Goal: Contribute content

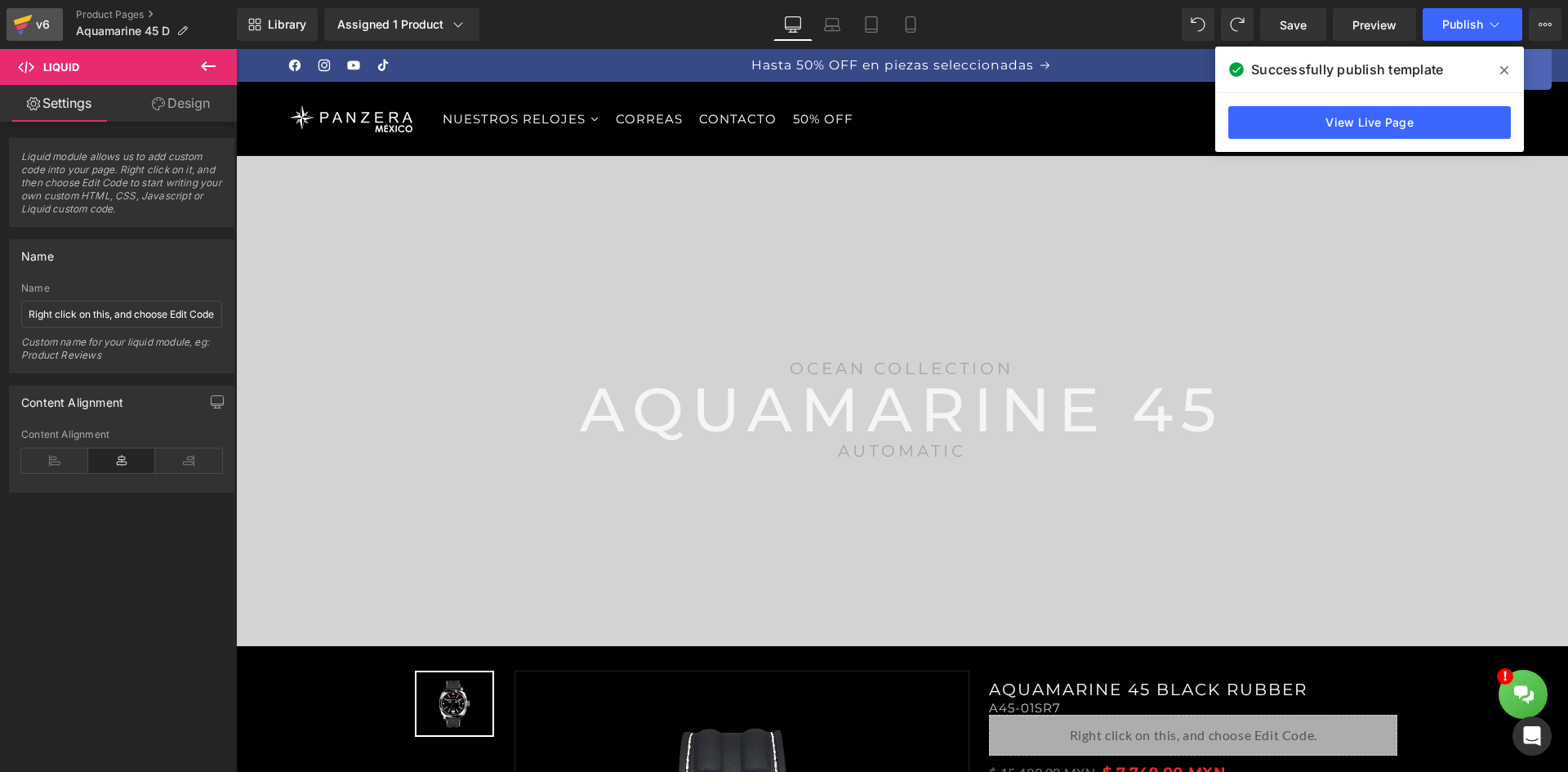
click at [50, 23] on div "v6" at bounding box center [43, 24] width 20 height 21
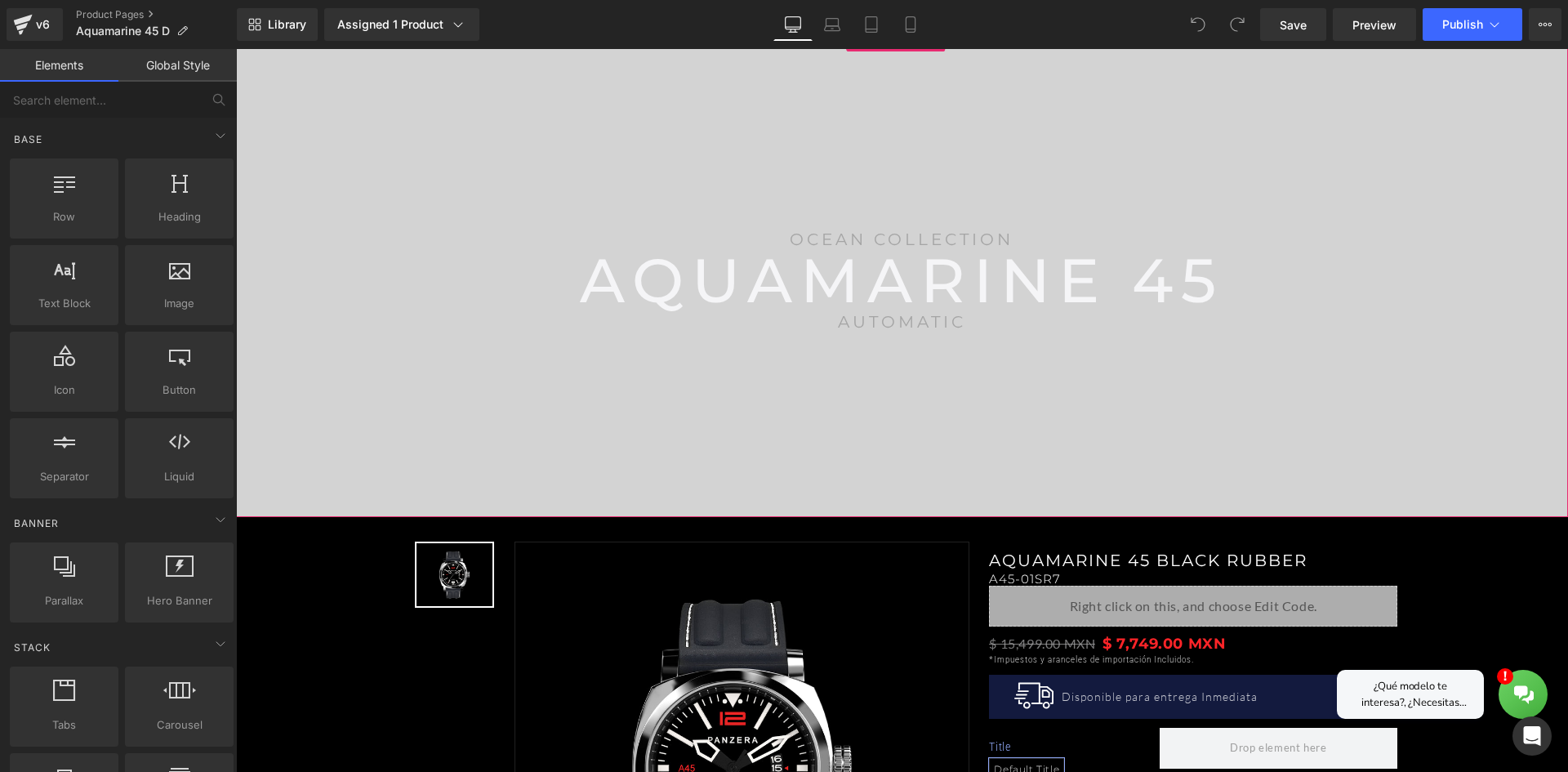
scroll to position [408, 0]
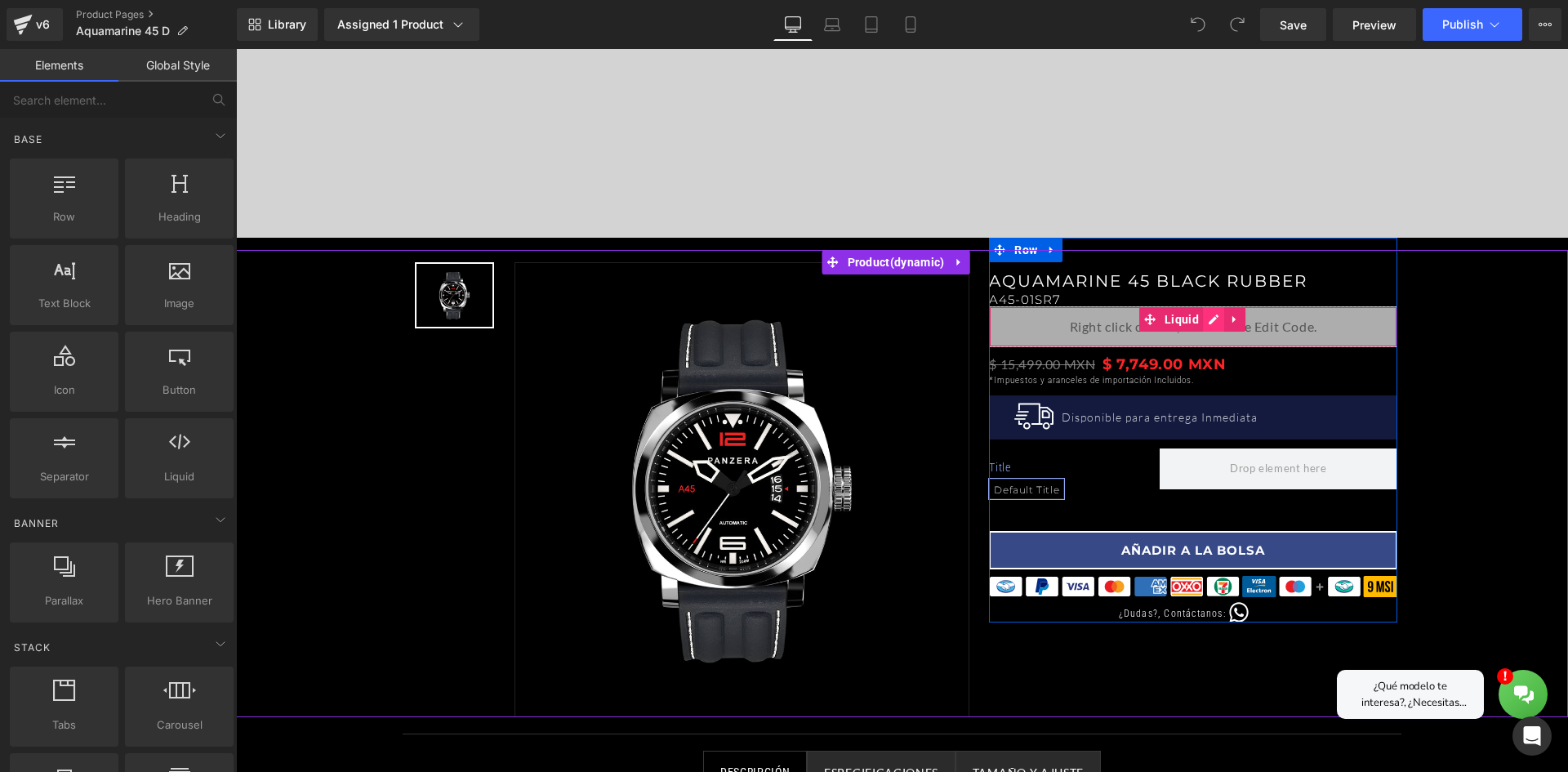
click at [1198, 320] on div "Liquid" at bounding box center [1193, 326] width 408 height 41
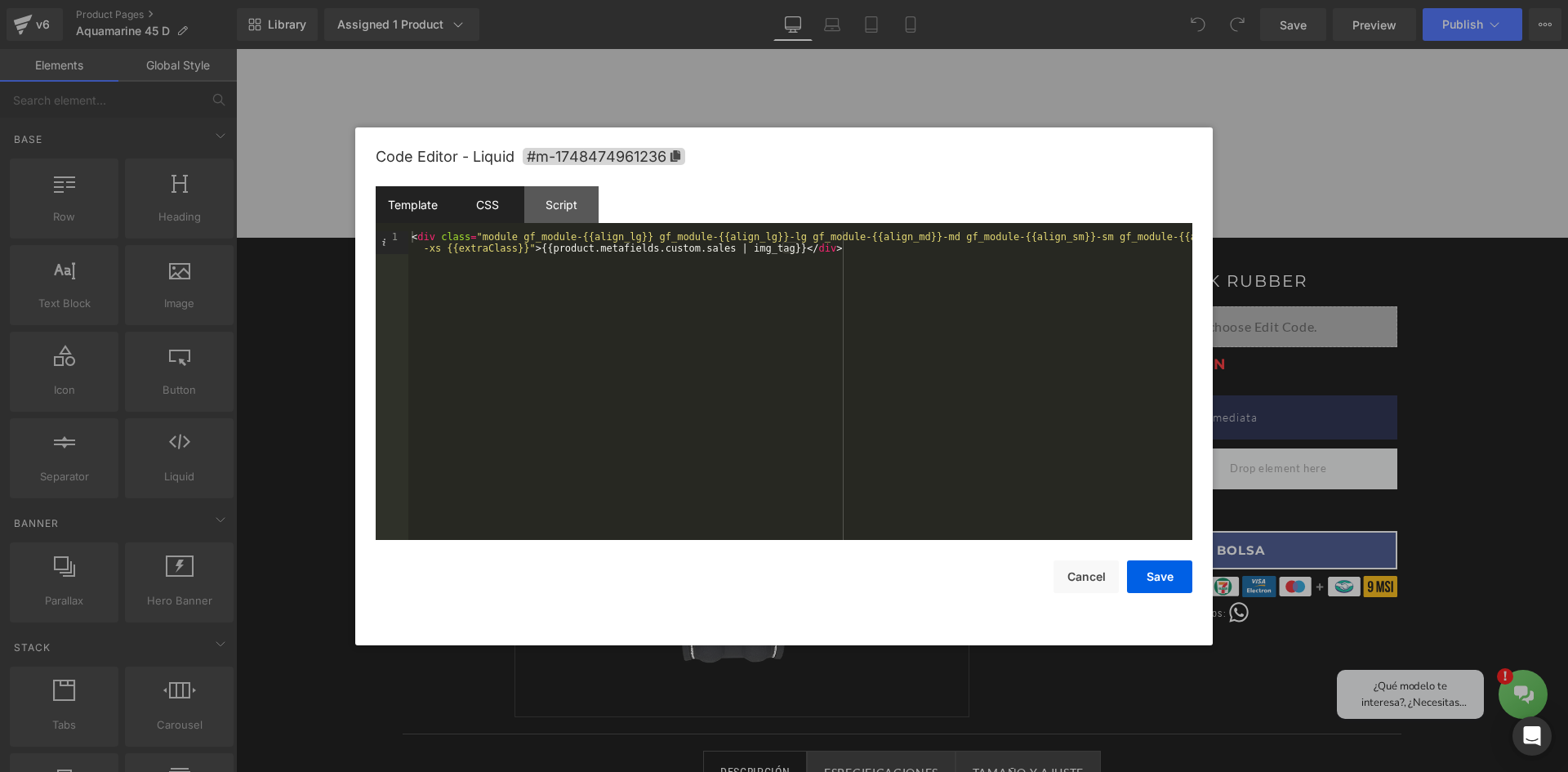
click at [496, 213] on div "CSS" at bounding box center [487, 204] width 74 height 36
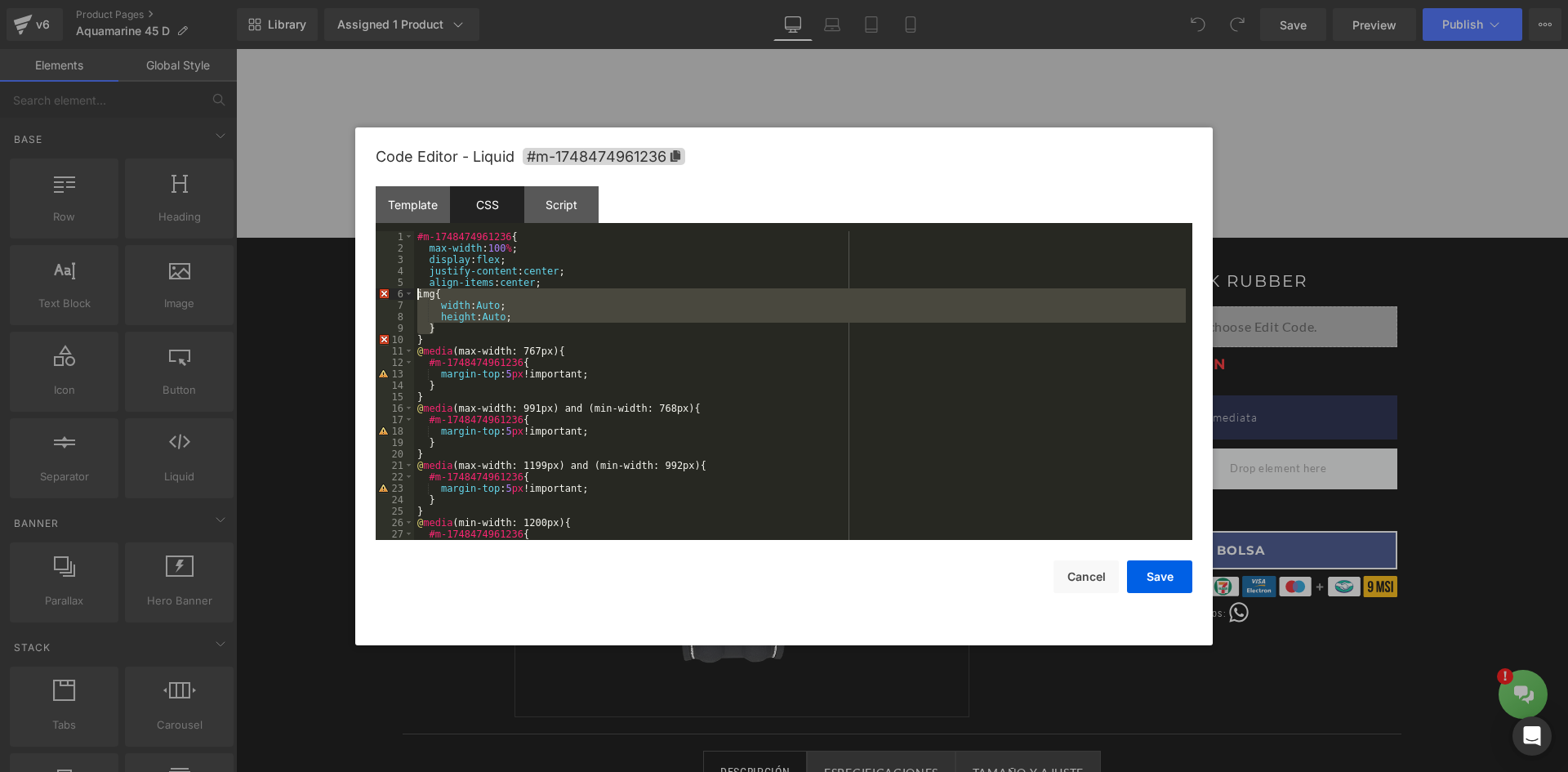
drag, startPoint x: 531, startPoint y: 323, endPoint x: 416, endPoint y: 298, distance: 117.7
click at [416, 298] on div "#m-1748474961236 { max-width : 100 % ; display : flex ; justify-content : cente…" at bounding box center [800, 397] width 772 height 331
click at [463, 305] on div "#m-1748474961236 { max-width : 100 % ; display : flex ; justify-content : cente…" at bounding box center [800, 385] width 772 height 309
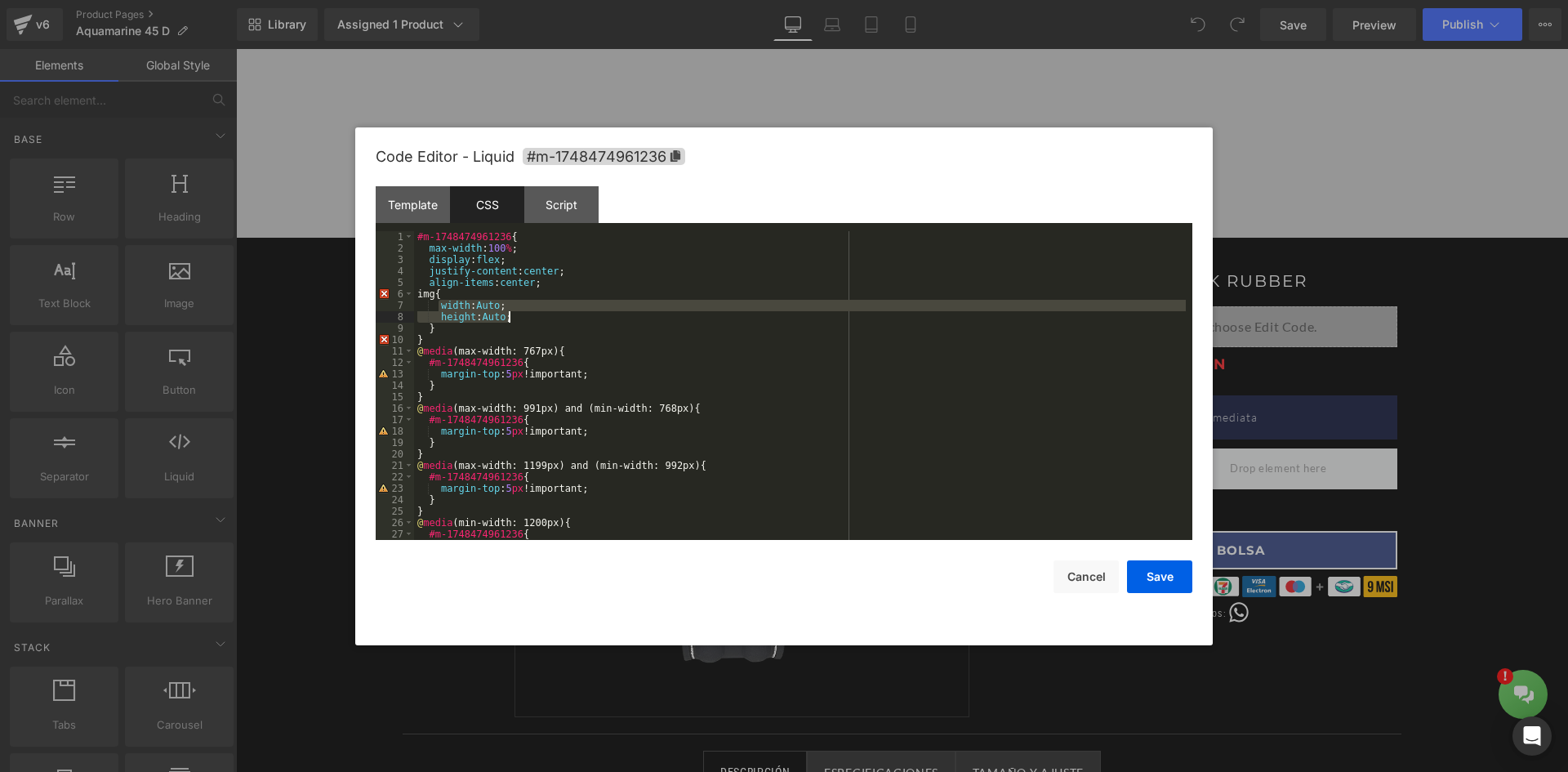
drag, startPoint x: 439, startPoint y: 305, endPoint x: 508, endPoint y: 318, distance: 70.2
click at [508, 318] on div "#m-1748474961236 { max-width : 100 % ; display : flex ; justify-content : cente…" at bounding box center [800, 397] width 772 height 331
click at [1099, 586] on button "Cancel" at bounding box center [1086, 577] width 65 height 33
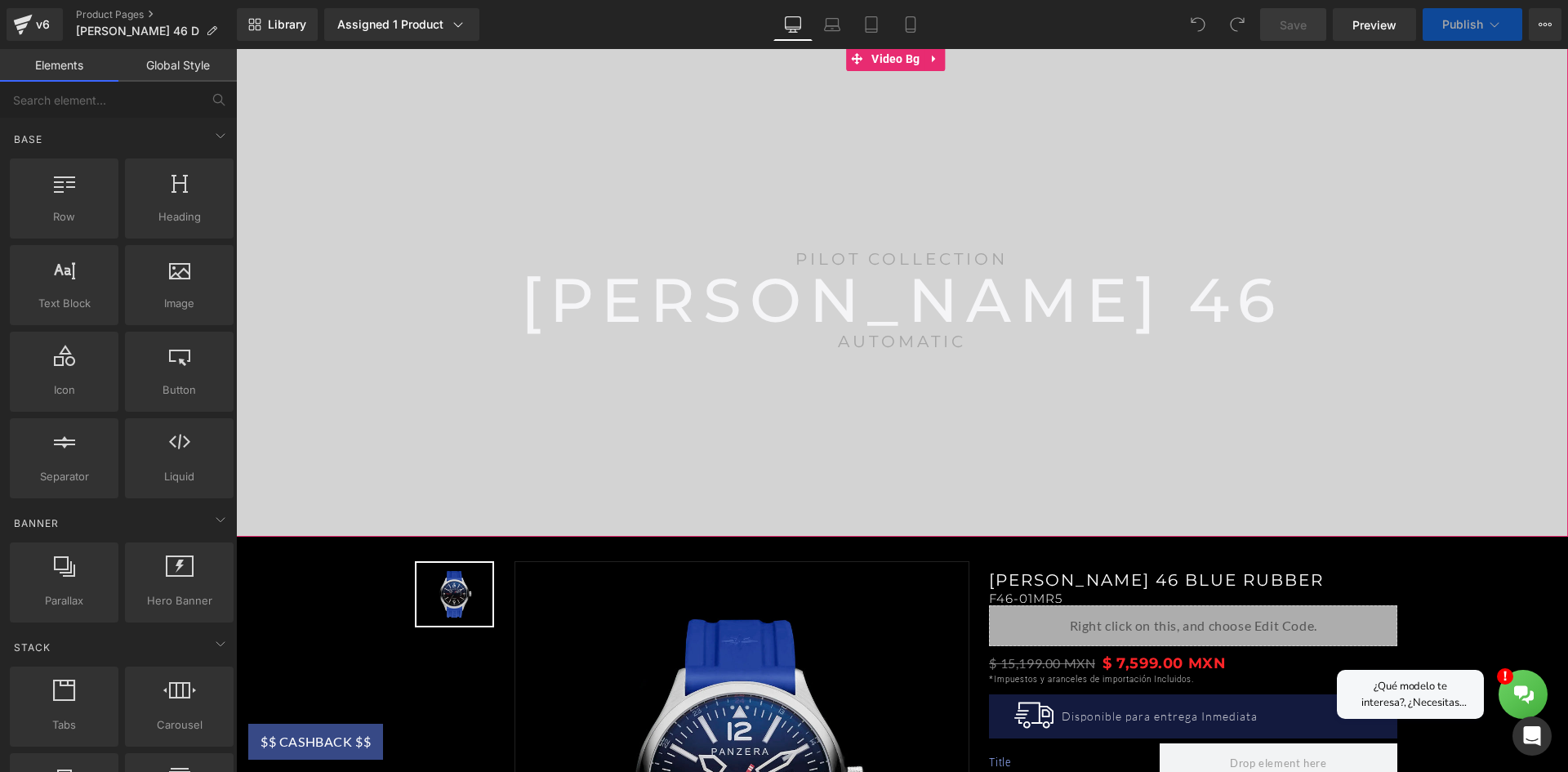
scroll to position [326, 0]
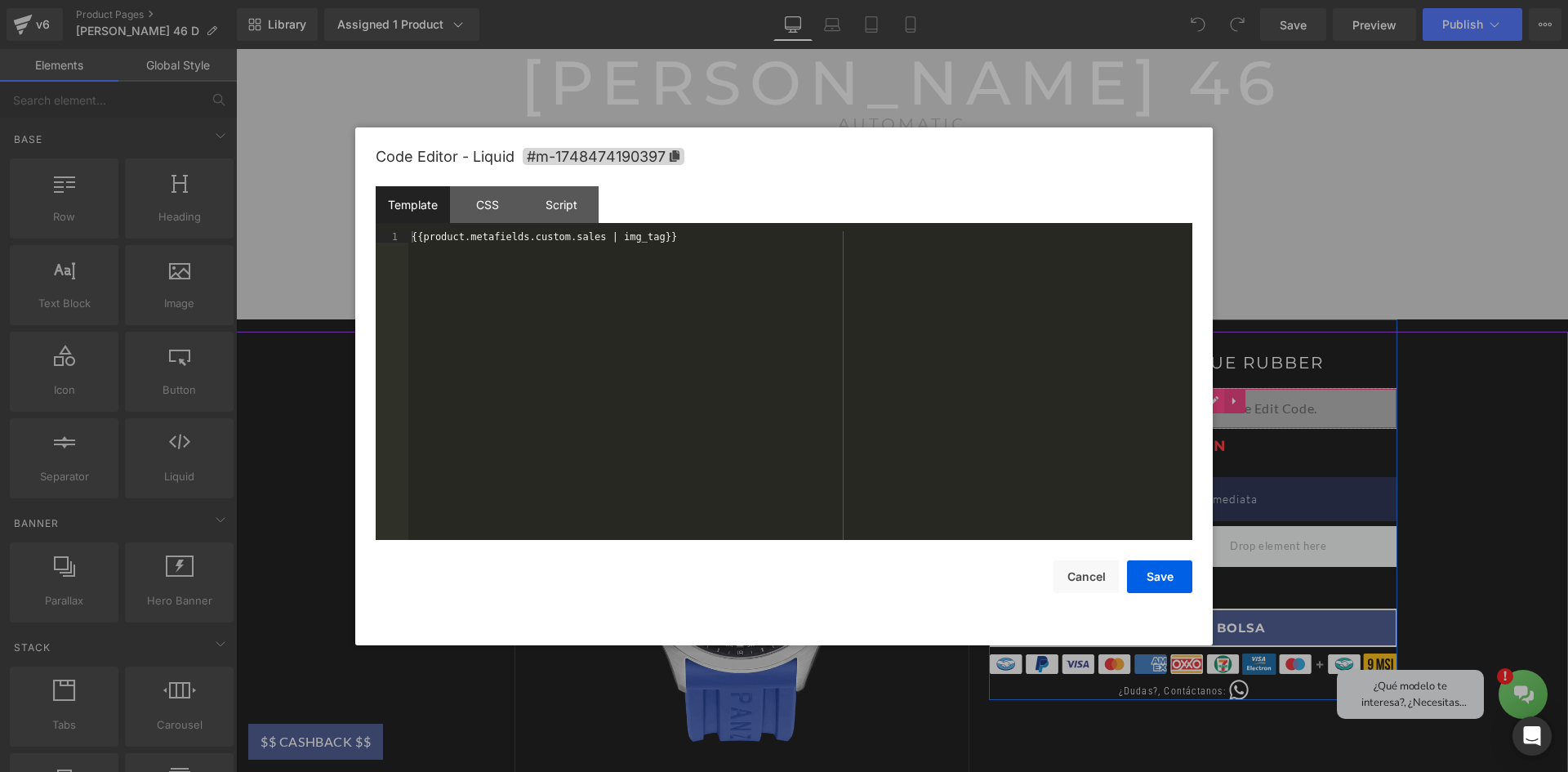
click at [1208, 404] on div "Liquid" at bounding box center [1193, 408] width 408 height 41
click at [510, 205] on div "CSS" at bounding box center [487, 204] width 74 height 36
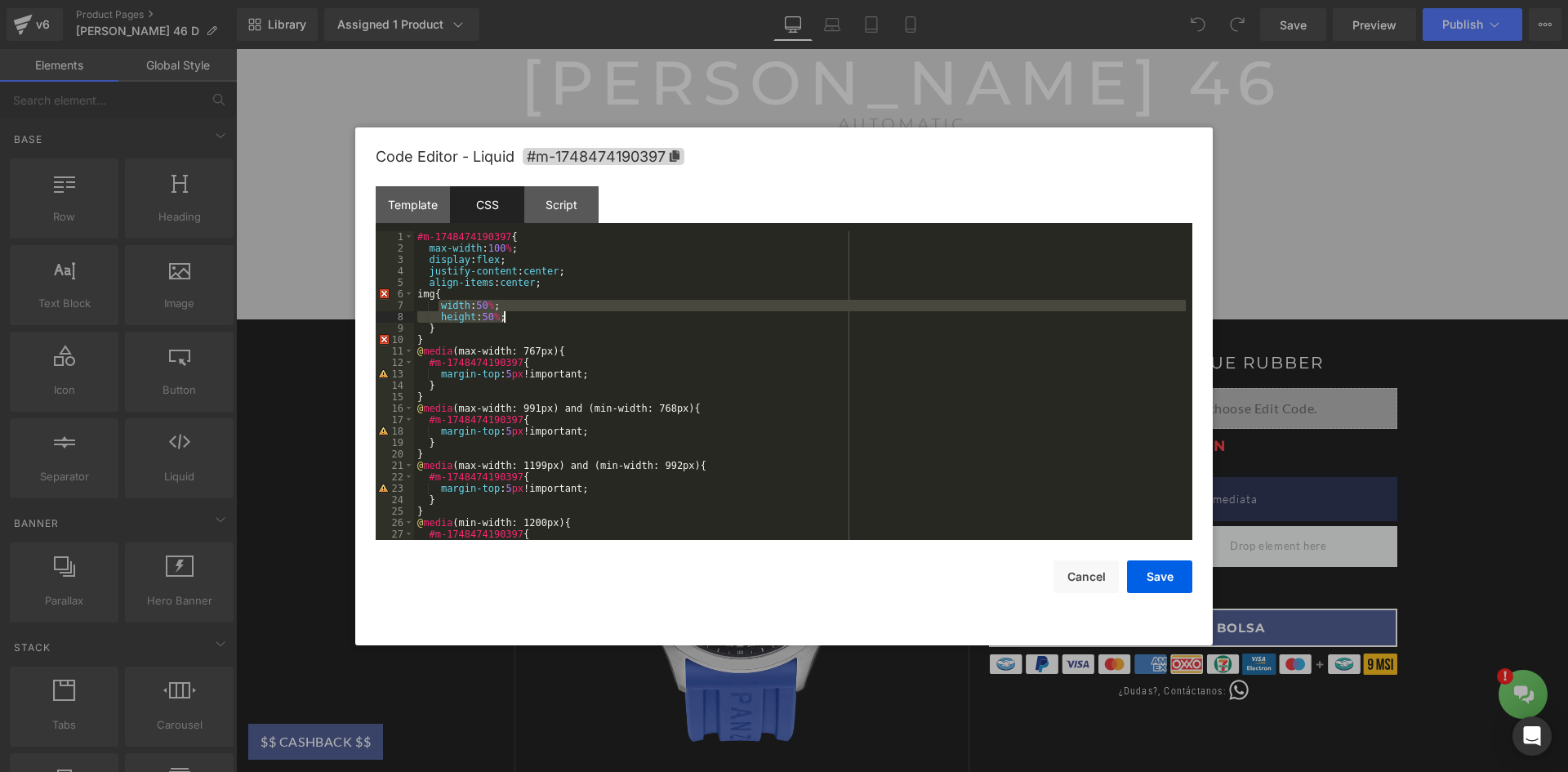
drag, startPoint x: 439, startPoint y: 306, endPoint x: 504, endPoint y: 315, distance: 65.6
click at [504, 315] on div "#m-1748474190397 { max-width : 100 % ; display : flex ; justify-content : cente…" at bounding box center [800, 397] width 772 height 331
click at [1165, 584] on button "Save" at bounding box center [1160, 577] width 65 height 33
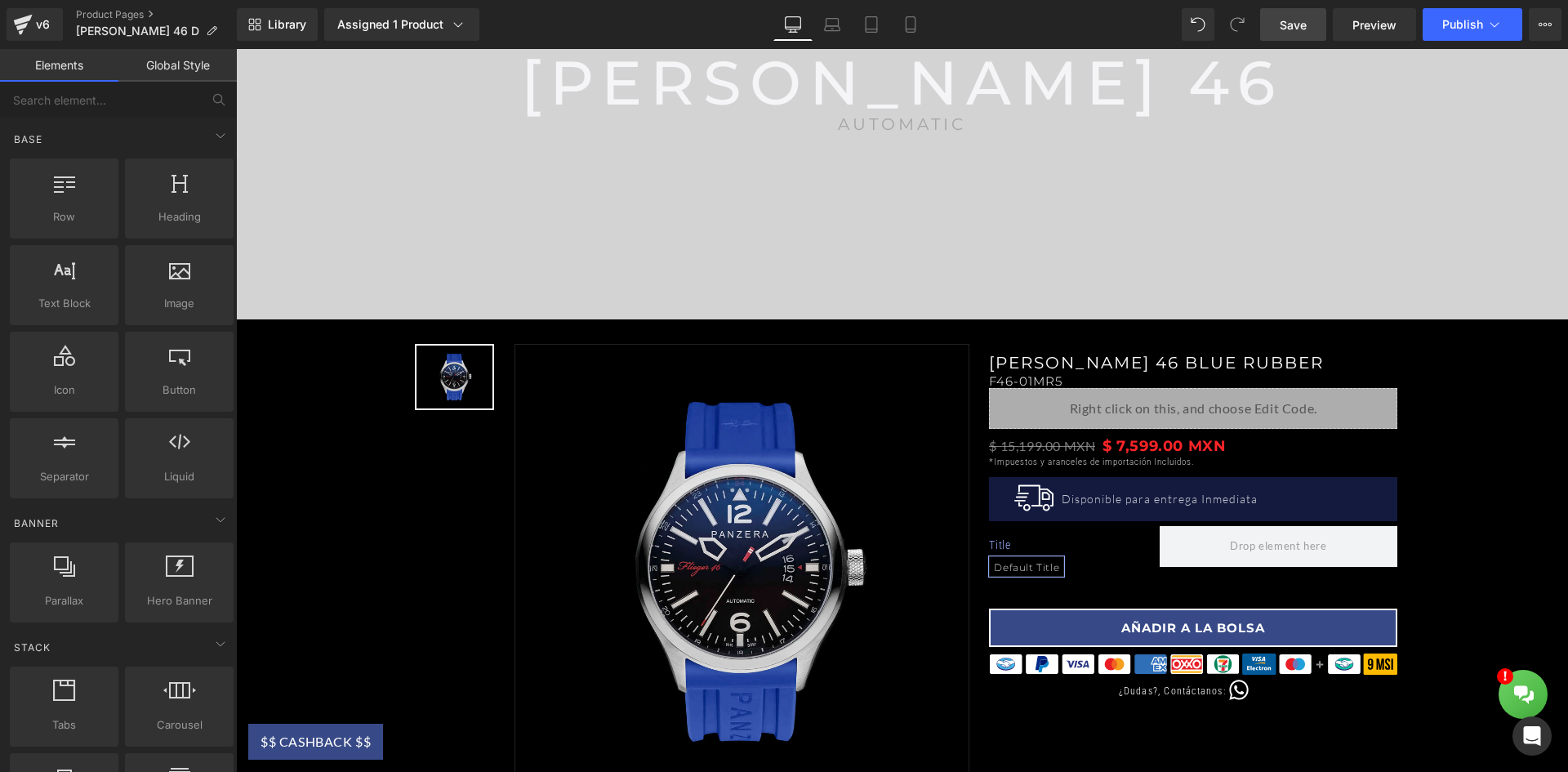
click at [1292, 23] on span "Save" at bounding box center [1293, 25] width 27 height 17
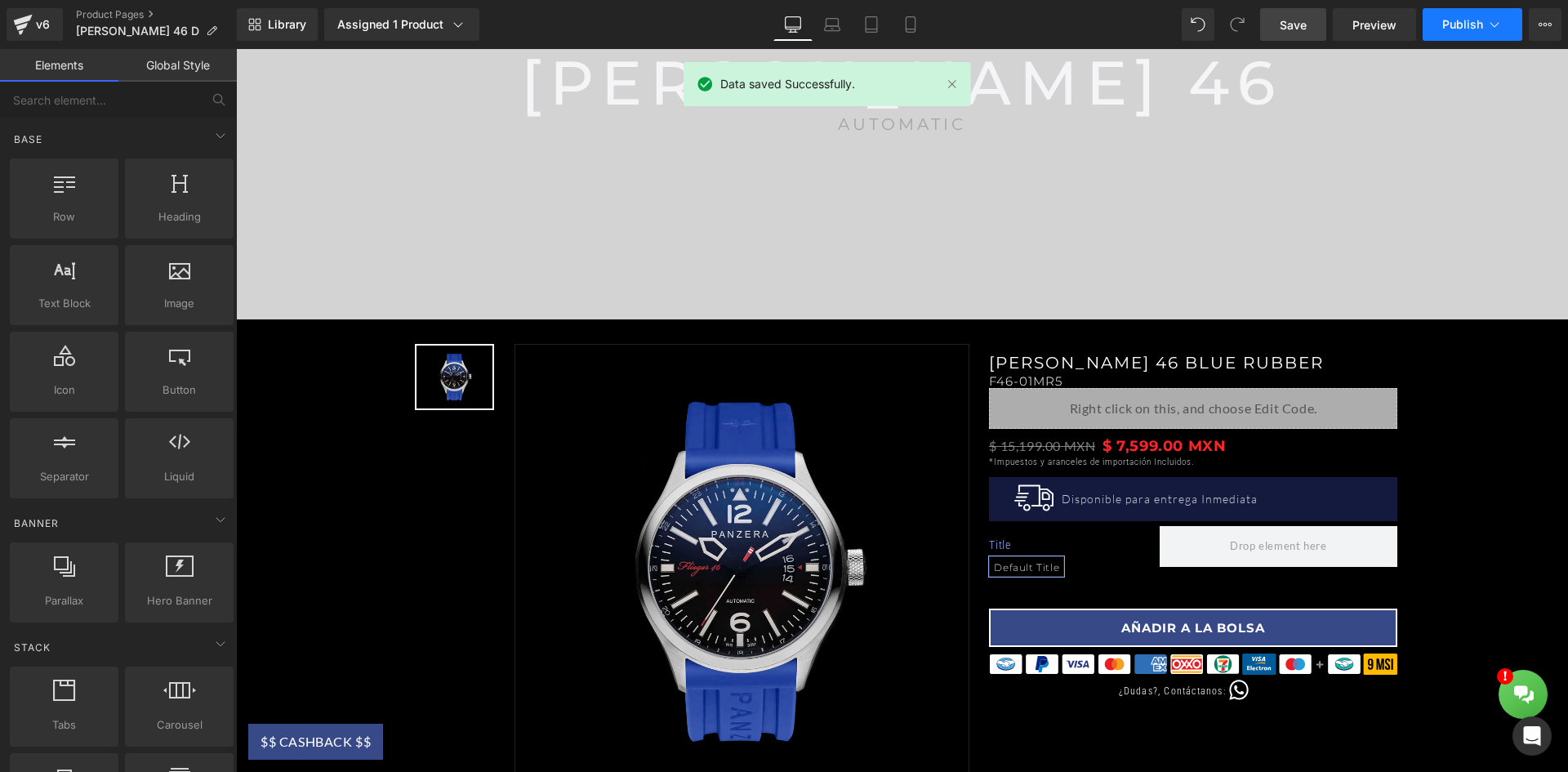
click at [1467, 25] on span "Publish" at bounding box center [1463, 24] width 41 height 13
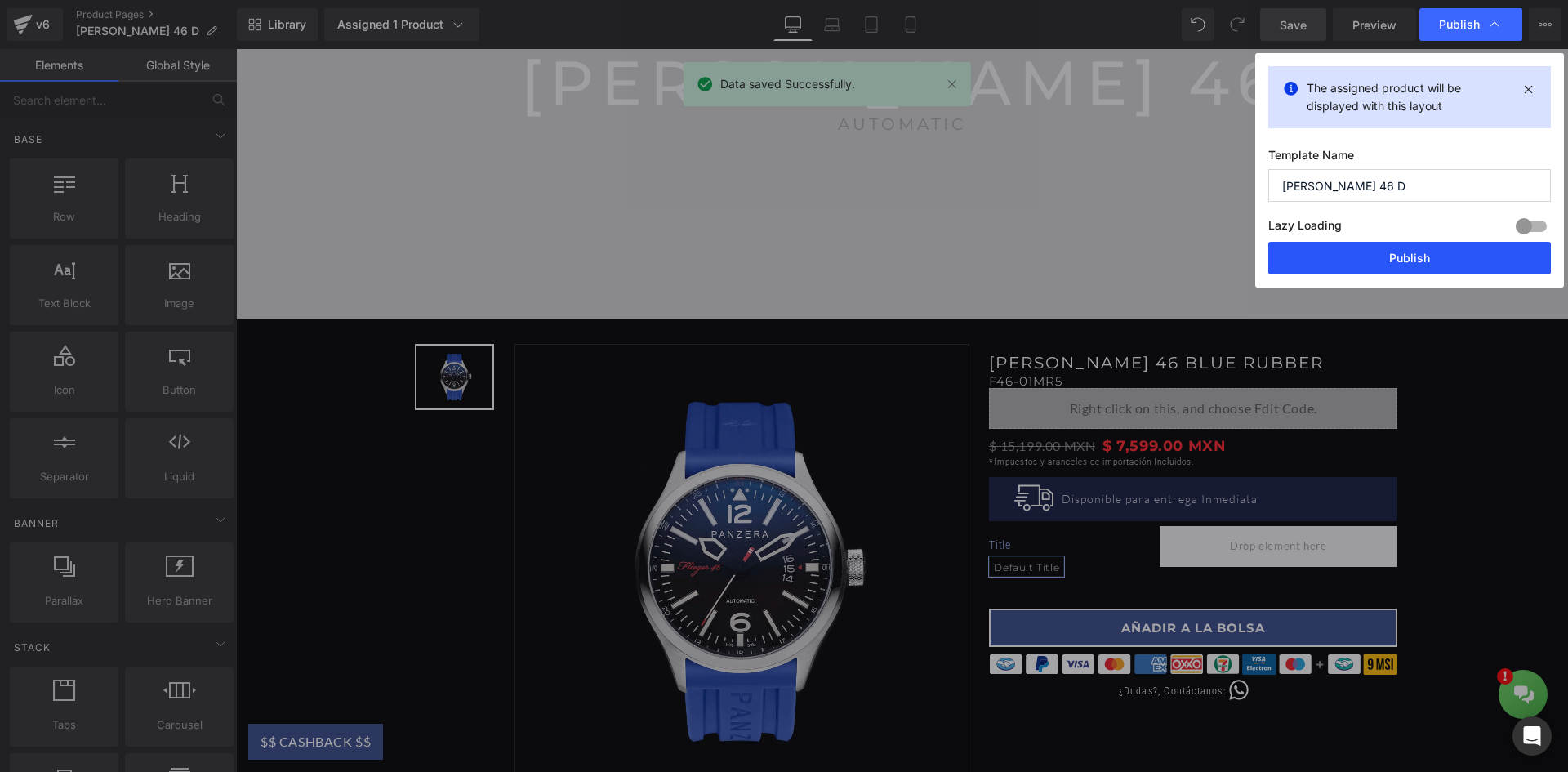
click at [1464, 271] on button "Publish" at bounding box center [1410, 258] width 282 height 33
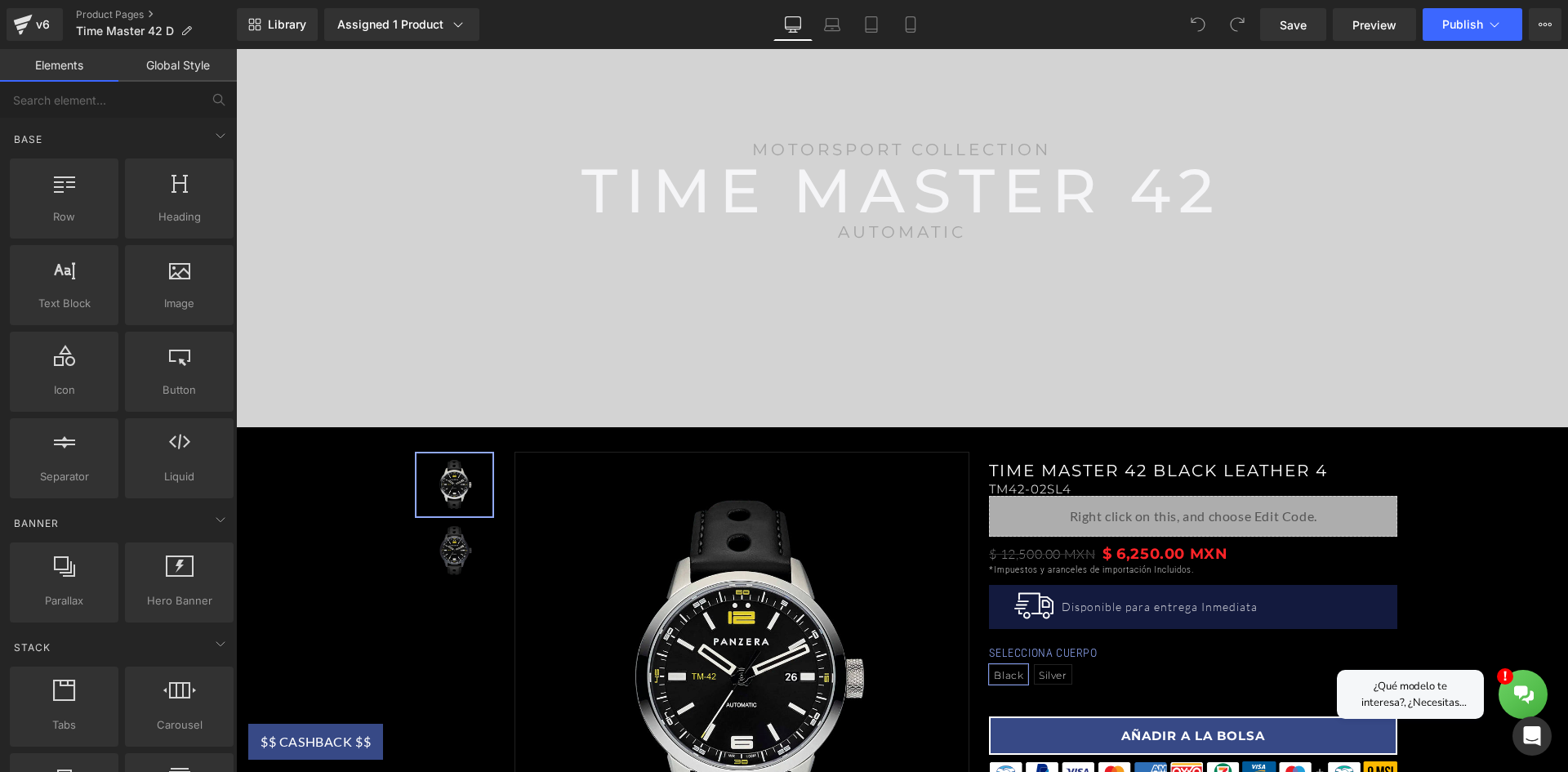
scroll to position [326, 0]
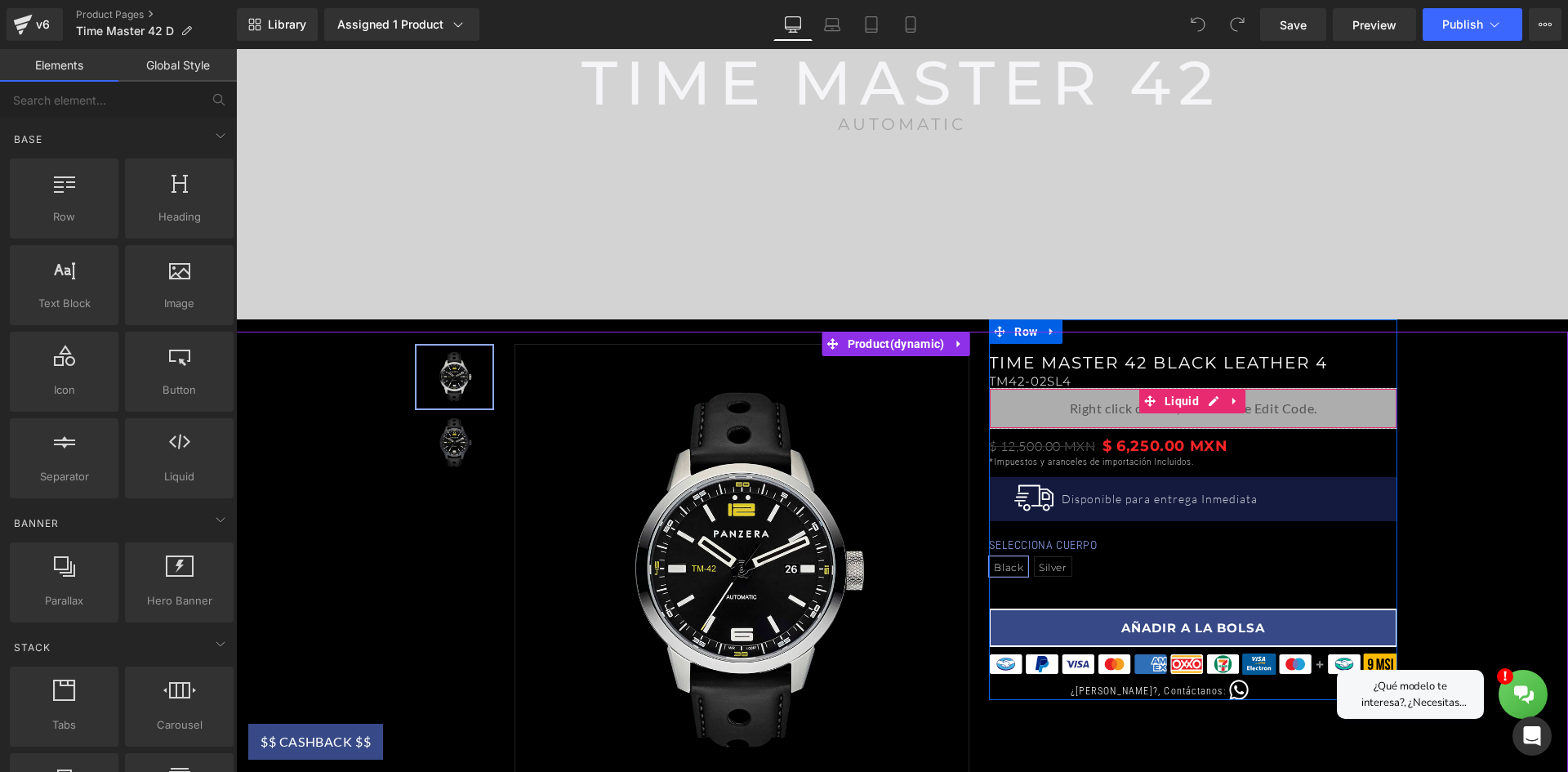
click at [1253, 419] on div "Liquid" at bounding box center [1193, 408] width 408 height 41
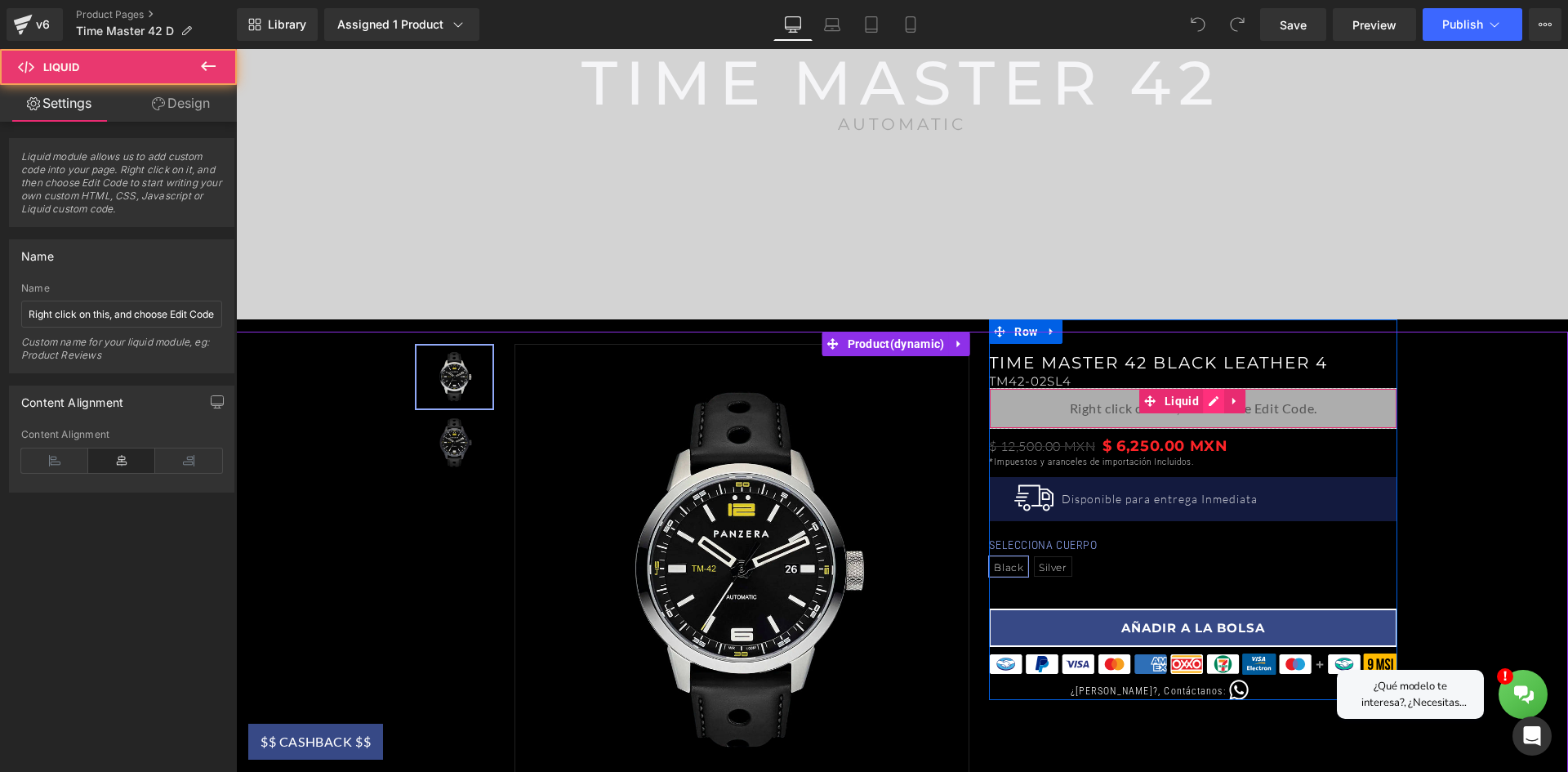
click at [1203, 400] on div "Liquid" at bounding box center [1193, 408] width 408 height 41
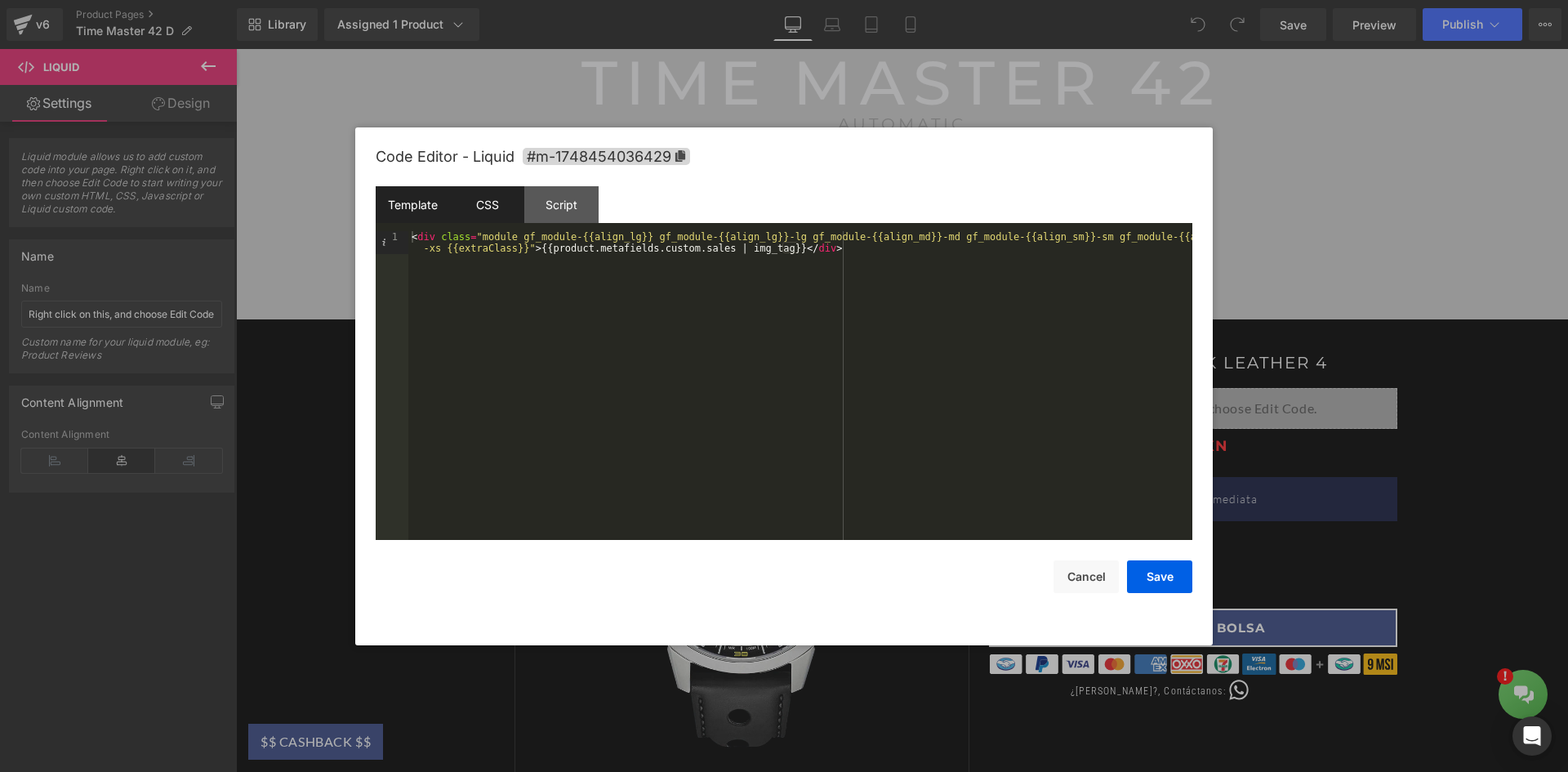
click at [499, 208] on div "CSS" at bounding box center [487, 204] width 74 height 36
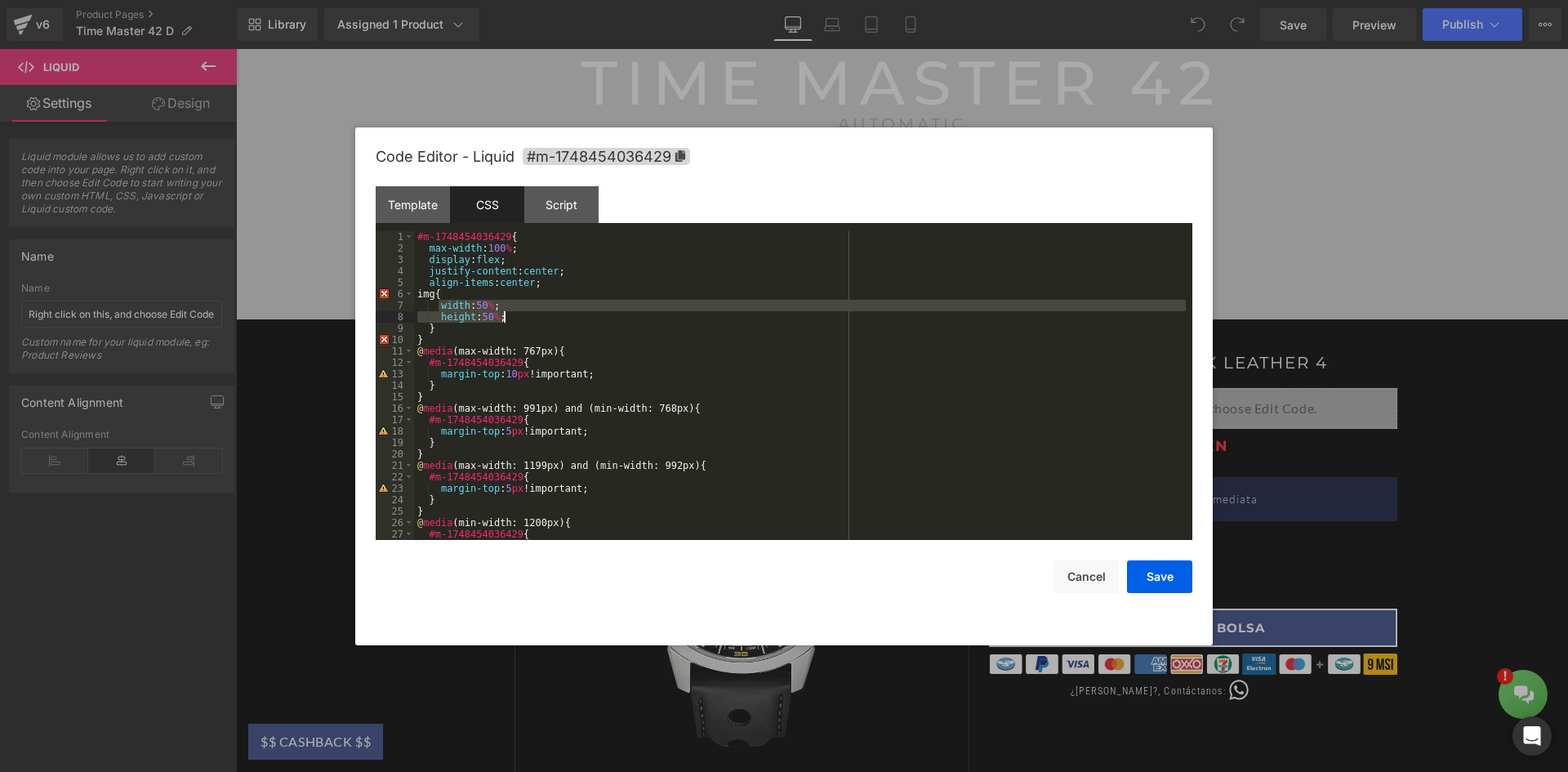
drag, startPoint x: 439, startPoint y: 301, endPoint x: 502, endPoint y: 312, distance: 64.0
click at [502, 312] on div "#m-1748454036429 { max-width : 100 % ; display : flex ; justify-content : cente…" at bounding box center [800, 397] width 772 height 331
click at [1175, 578] on button "Save" at bounding box center [1160, 577] width 65 height 33
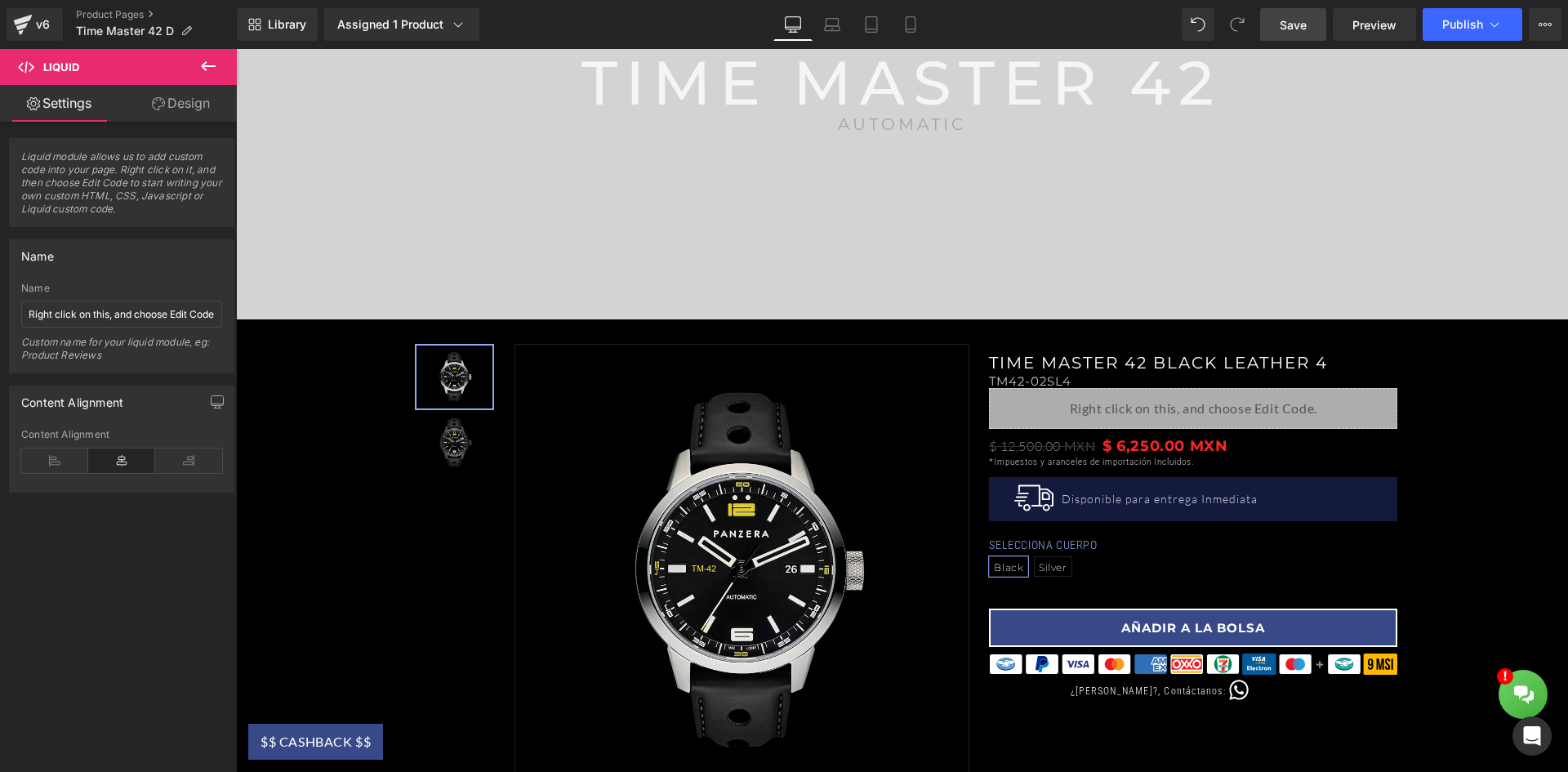
click at [1303, 30] on span "Save" at bounding box center [1293, 25] width 27 height 17
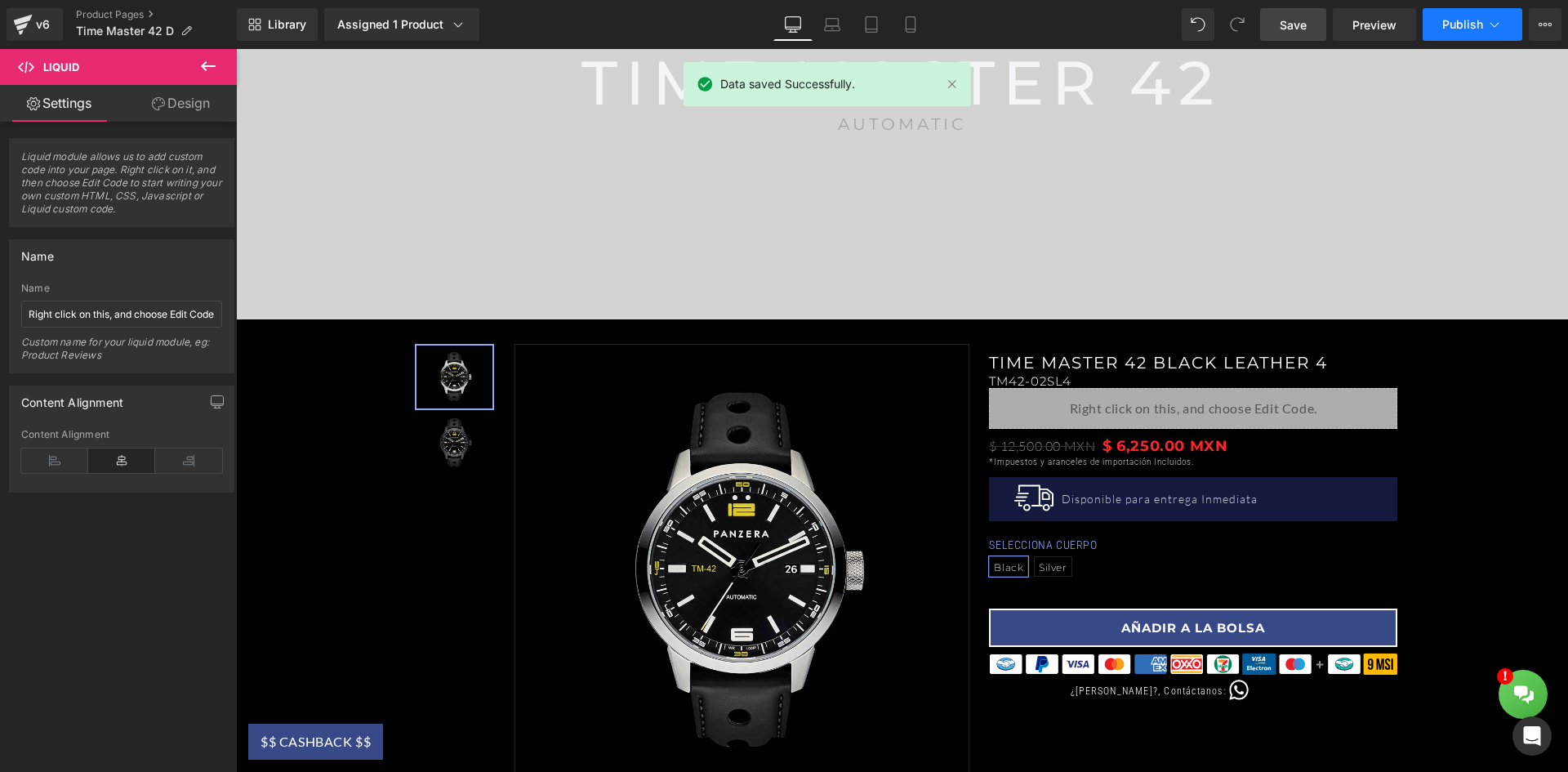
click at [1461, 25] on span "Publish" at bounding box center [1463, 24] width 41 height 13
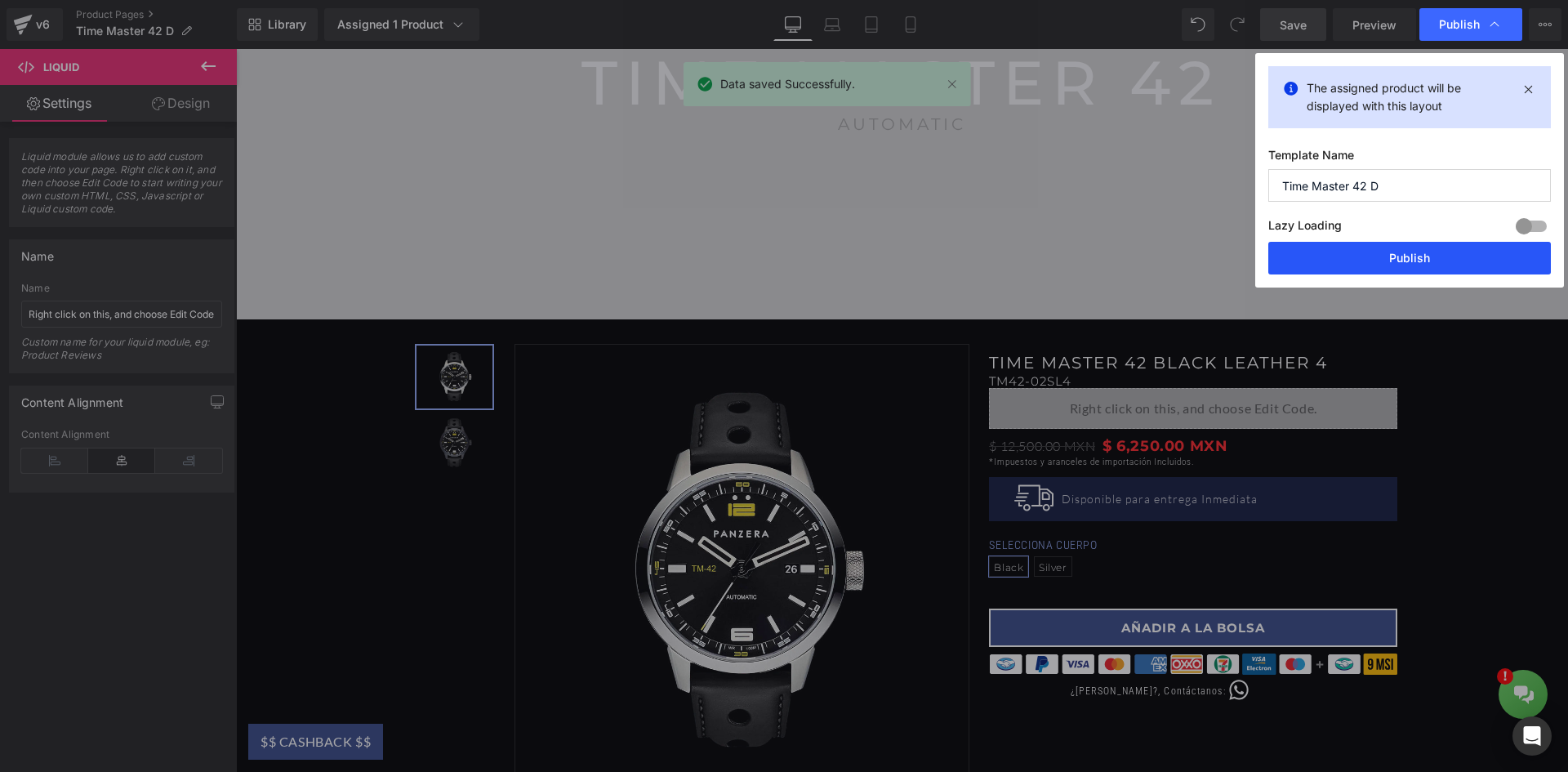
drag, startPoint x: 1399, startPoint y: 262, endPoint x: 777, endPoint y: 228, distance: 622.9
click at [1399, 262] on button "Publish" at bounding box center [1410, 258] width 282 height 33
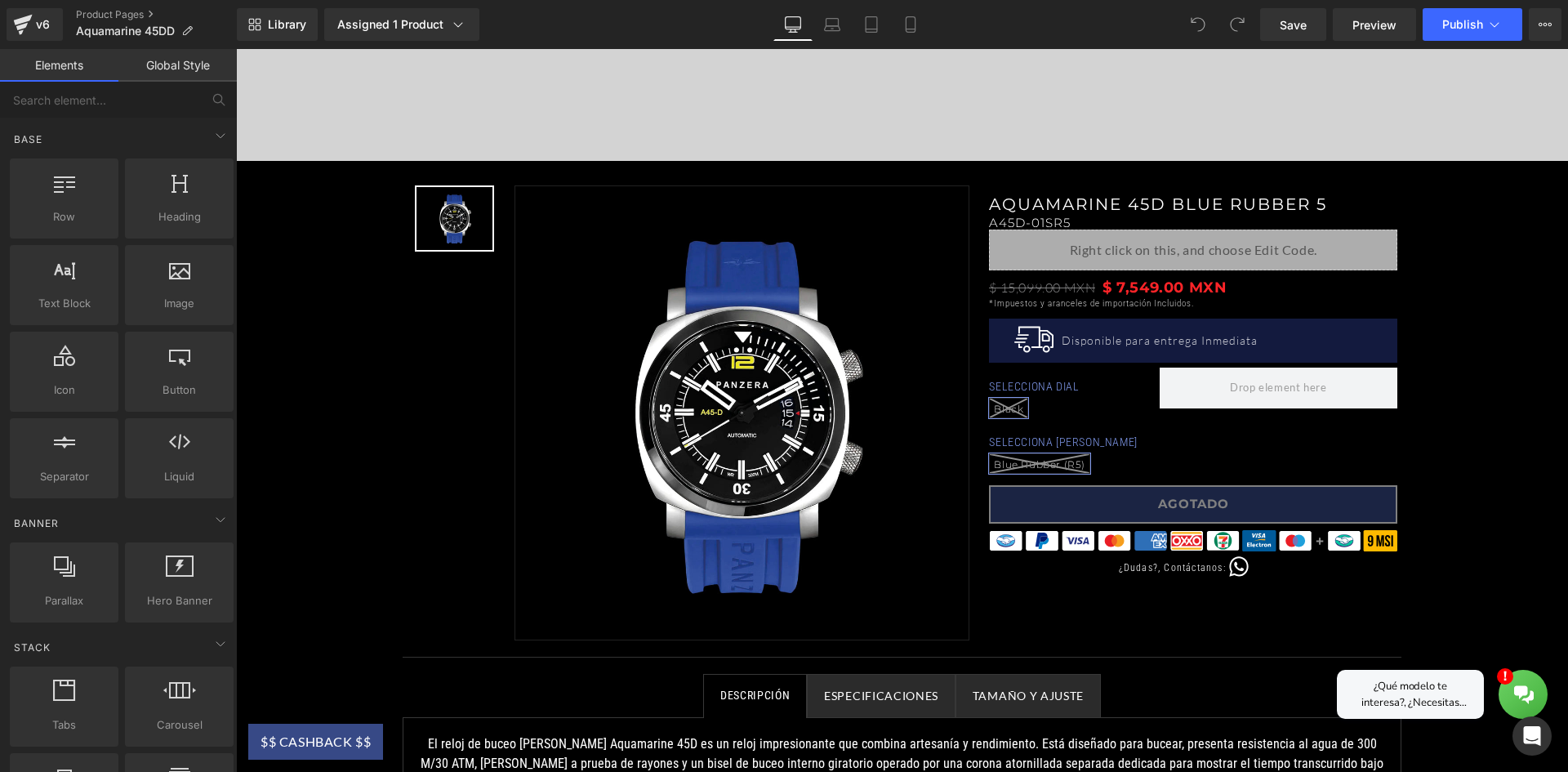
scroll to position [490, 0]
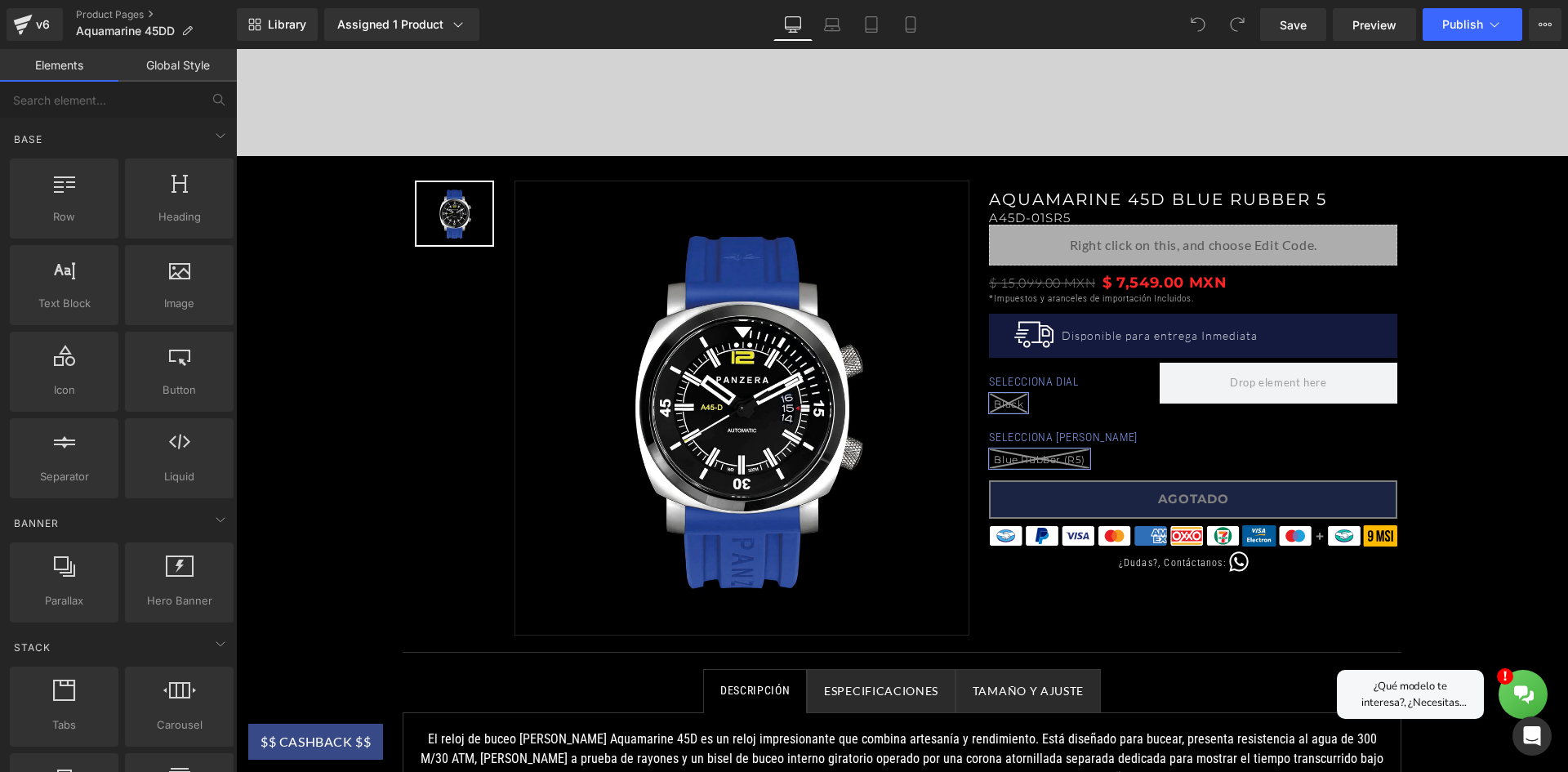
click at [1281, 251] on div "Liquid" at bounding box center [1193, 245] width 408 height 41
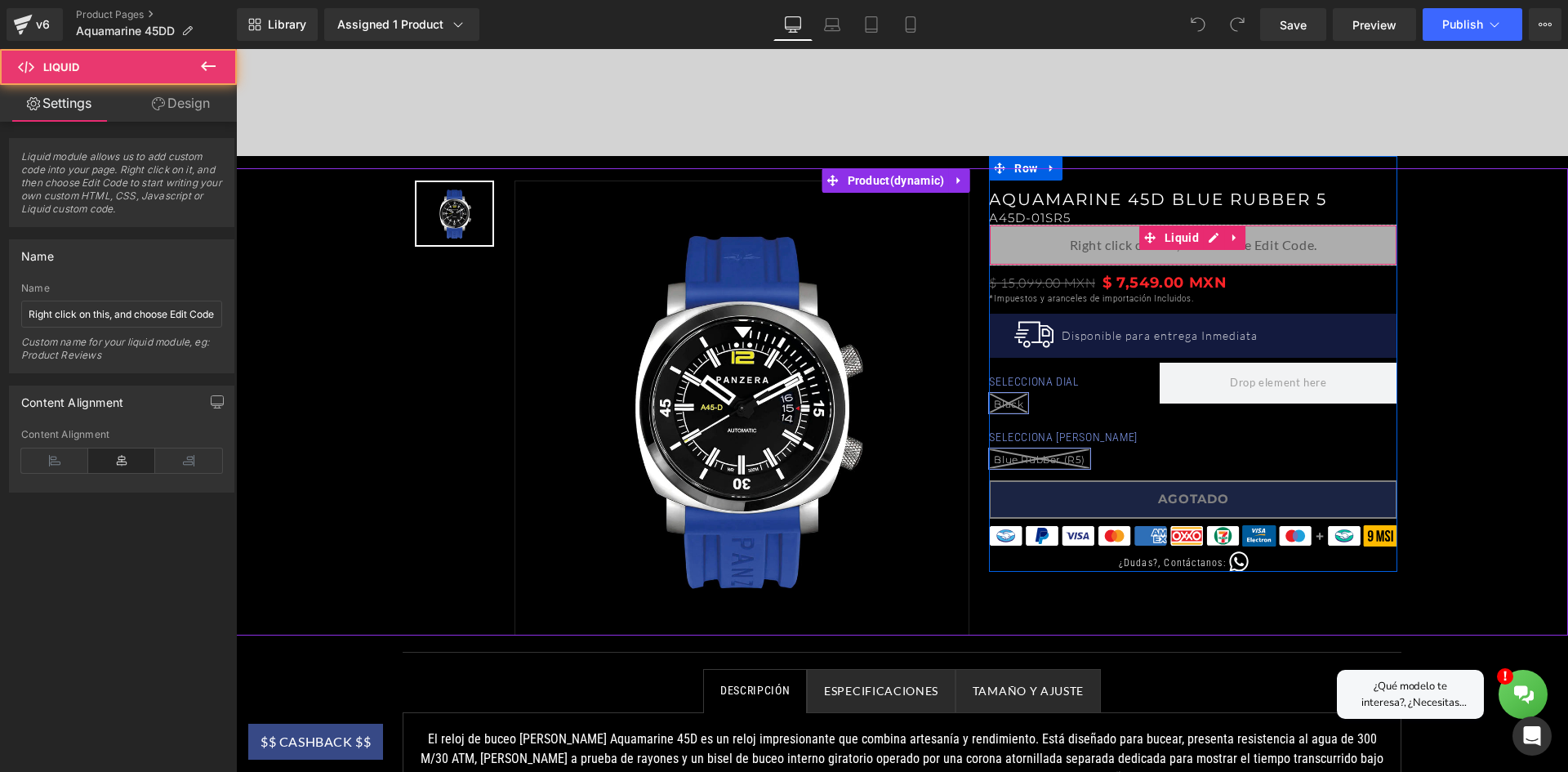
click at [1199, 234] on div "Liquid" at bounding box center [1193, 245] width 408 height 41
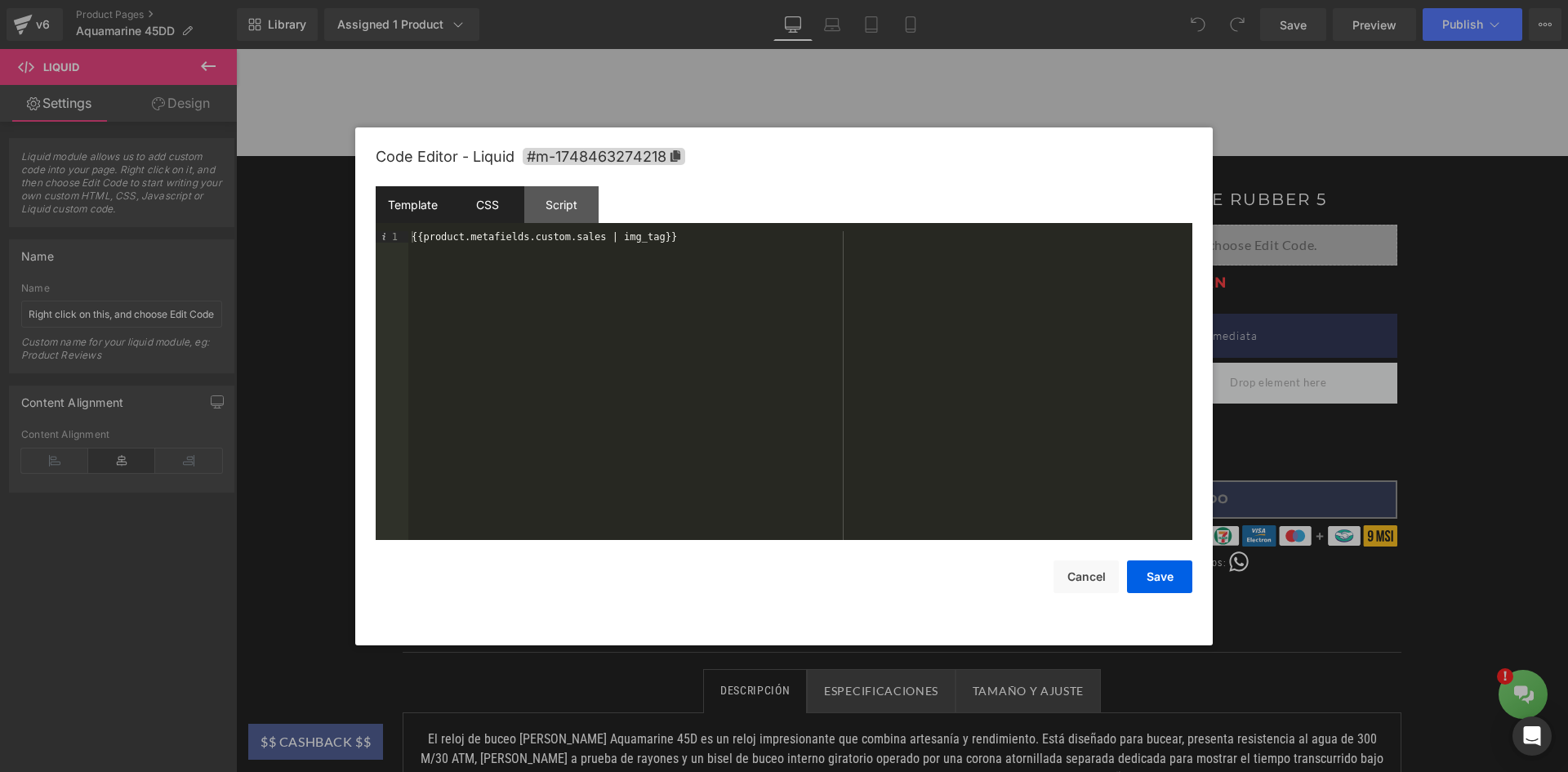
click at [477, 205] on div "CSS" at bounding box center [487, 204] width 74 height 36
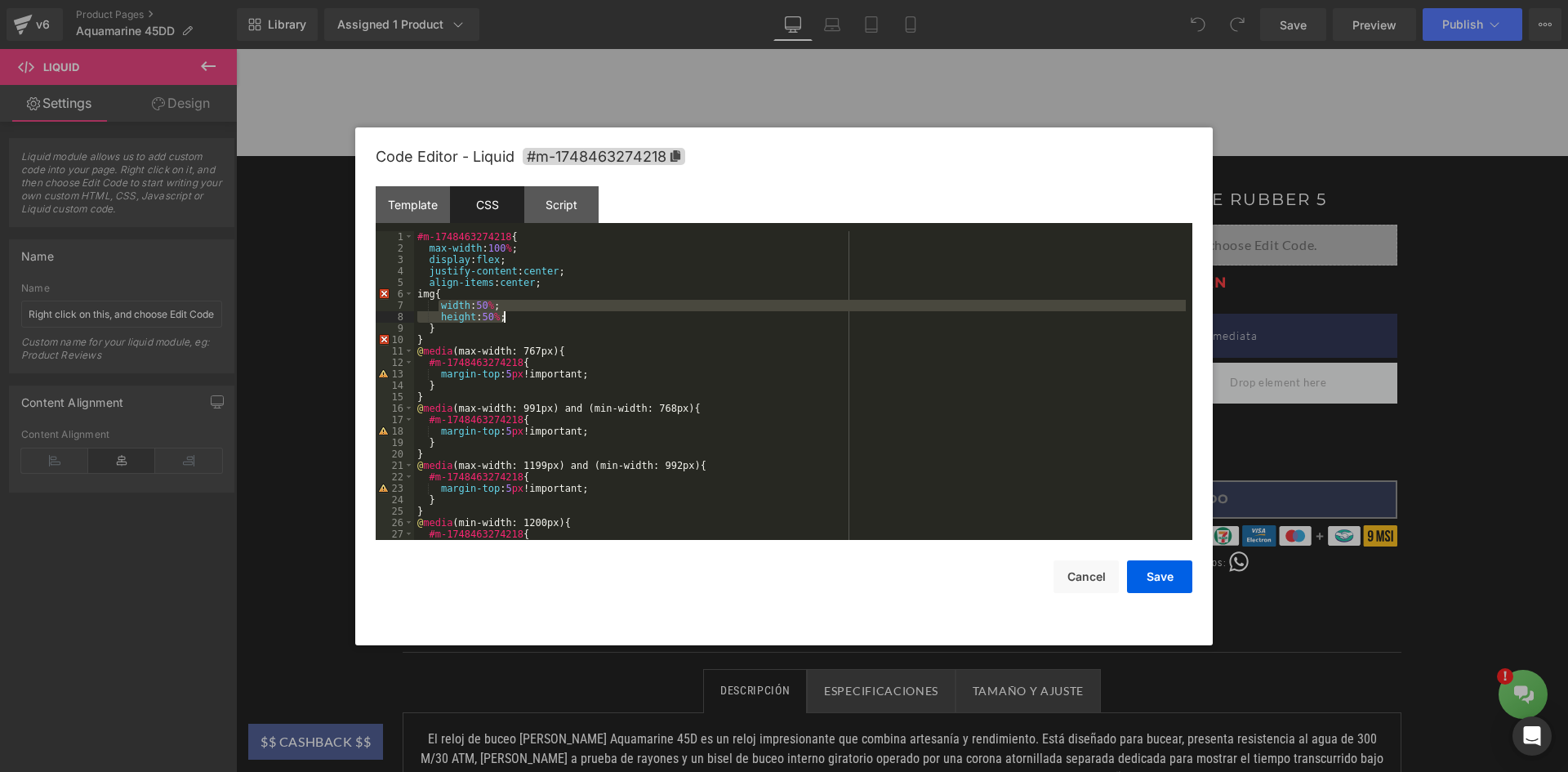
drag, startPoint x: 438, startPoint y: 305, endPoint x: 503, endPoint y: 321, distance: 66.9
click at [503, 321] on div "#m-1748463274218 { max-width : 100 % ; display : flex ; justify-content : cente…" at bounding box center [800, 397] width 772 height 331
click at [1169, 572] on button "Save" at bounding box center [1160, 577] width 65 height 33
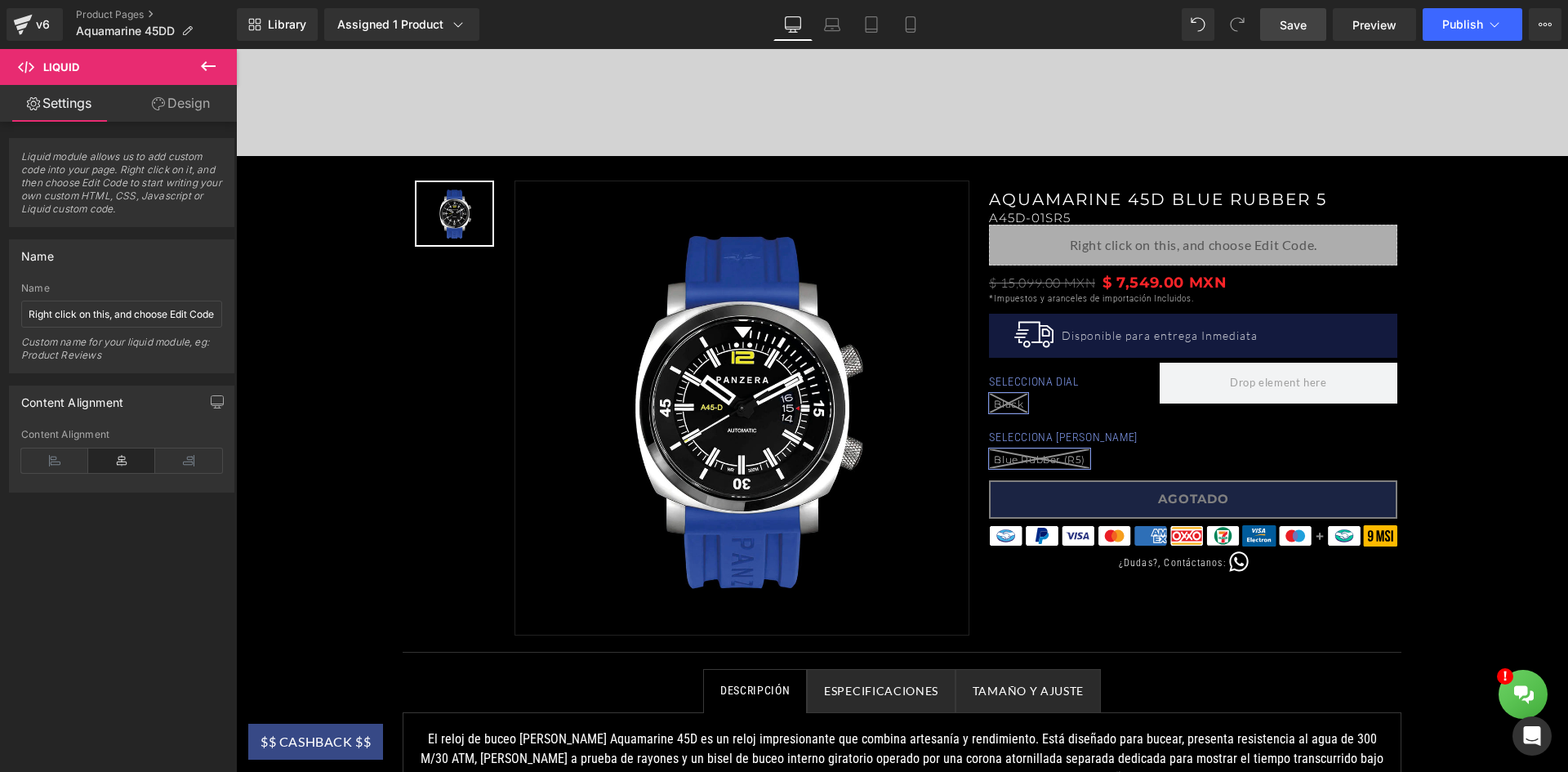
click at [1270, 33] on link "Save" at bounding box center [1293, 25] width 66 height 33
click at [1440, 28] on button "Publish" at bounding box center [1473, 25] width 100 height 33
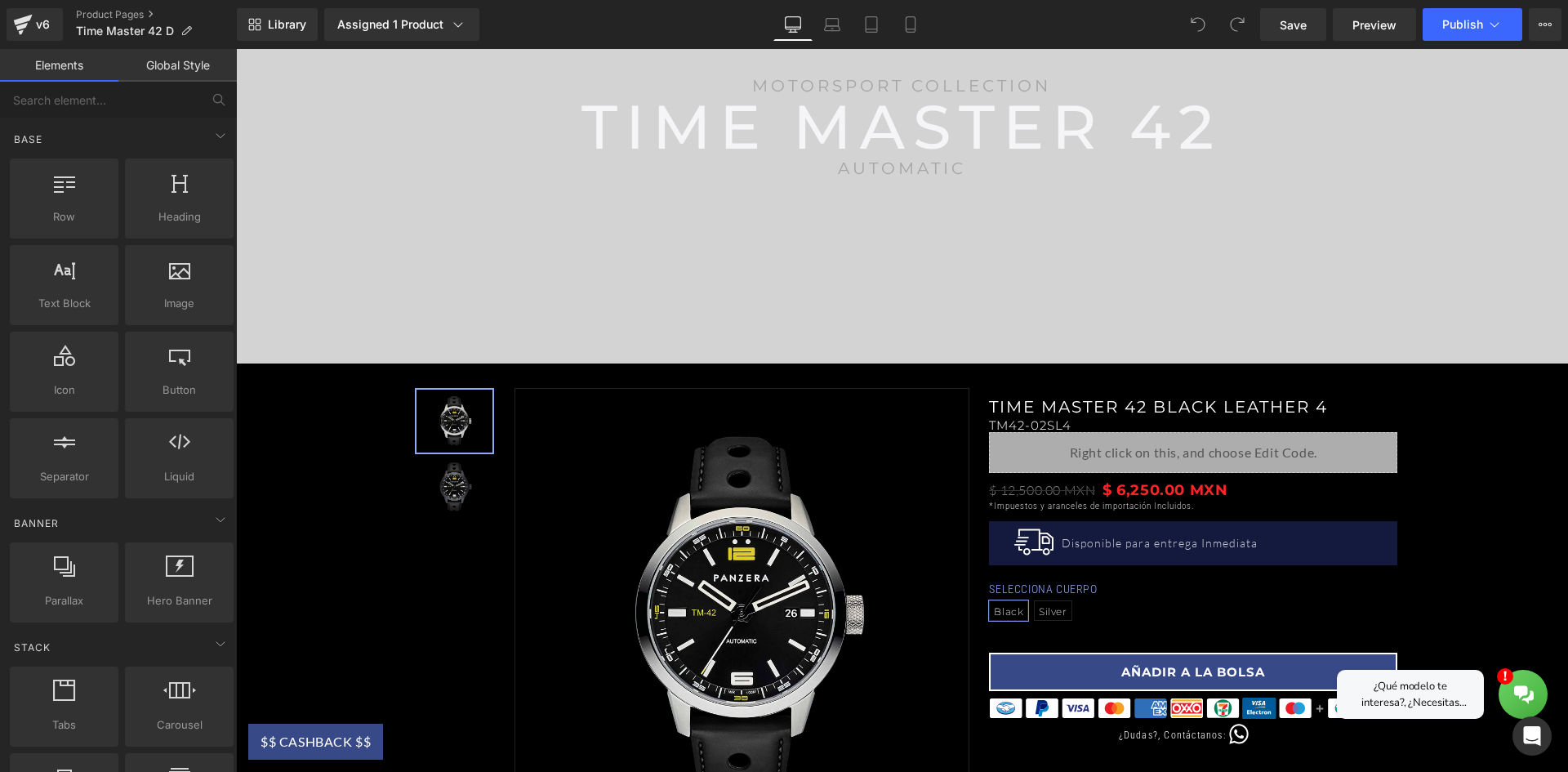
scroll to position [326, 0]
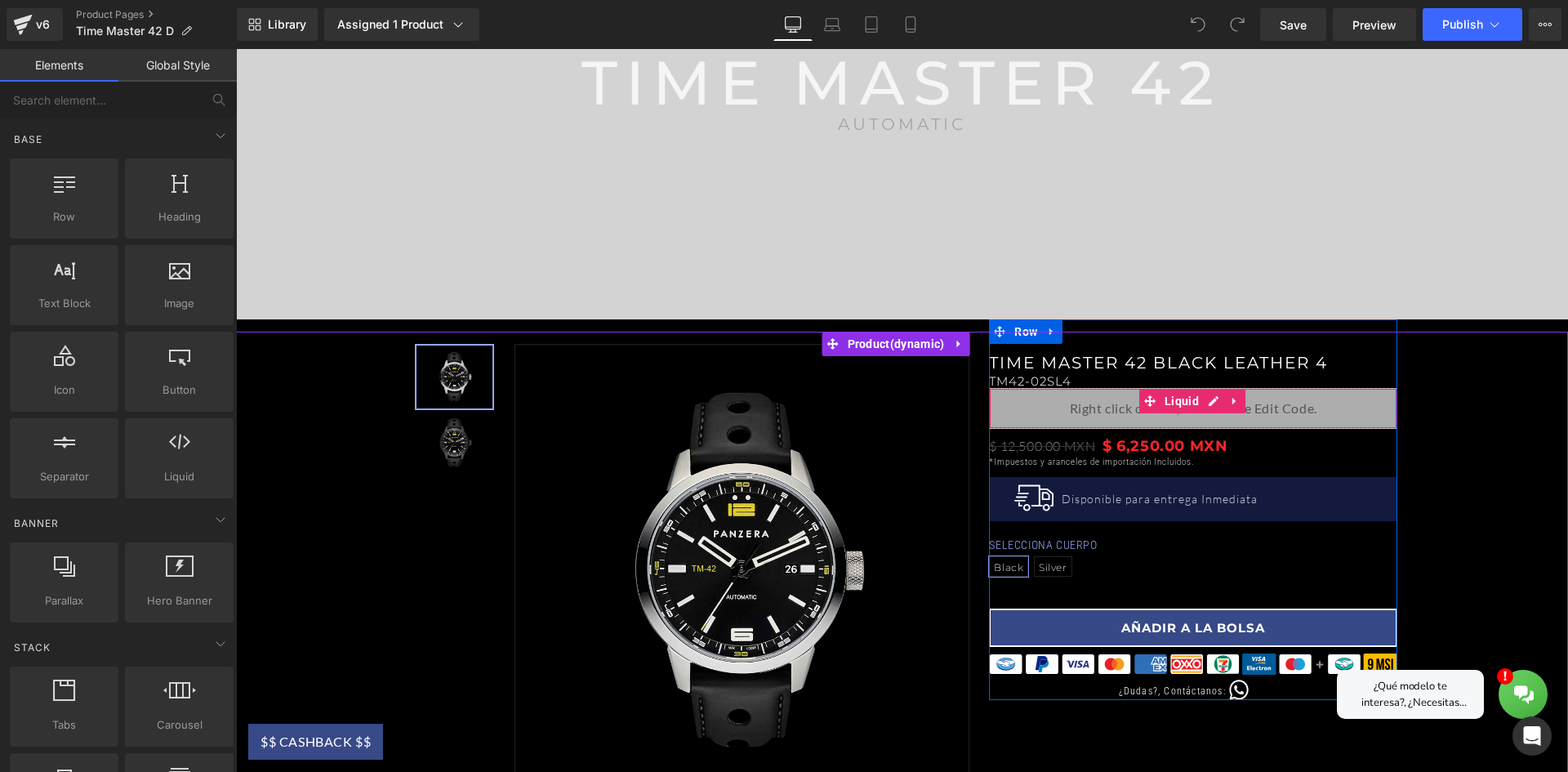
click at [1311, 414] on div "Liquid" at bounding box center [1193, 408] width 408 height 41
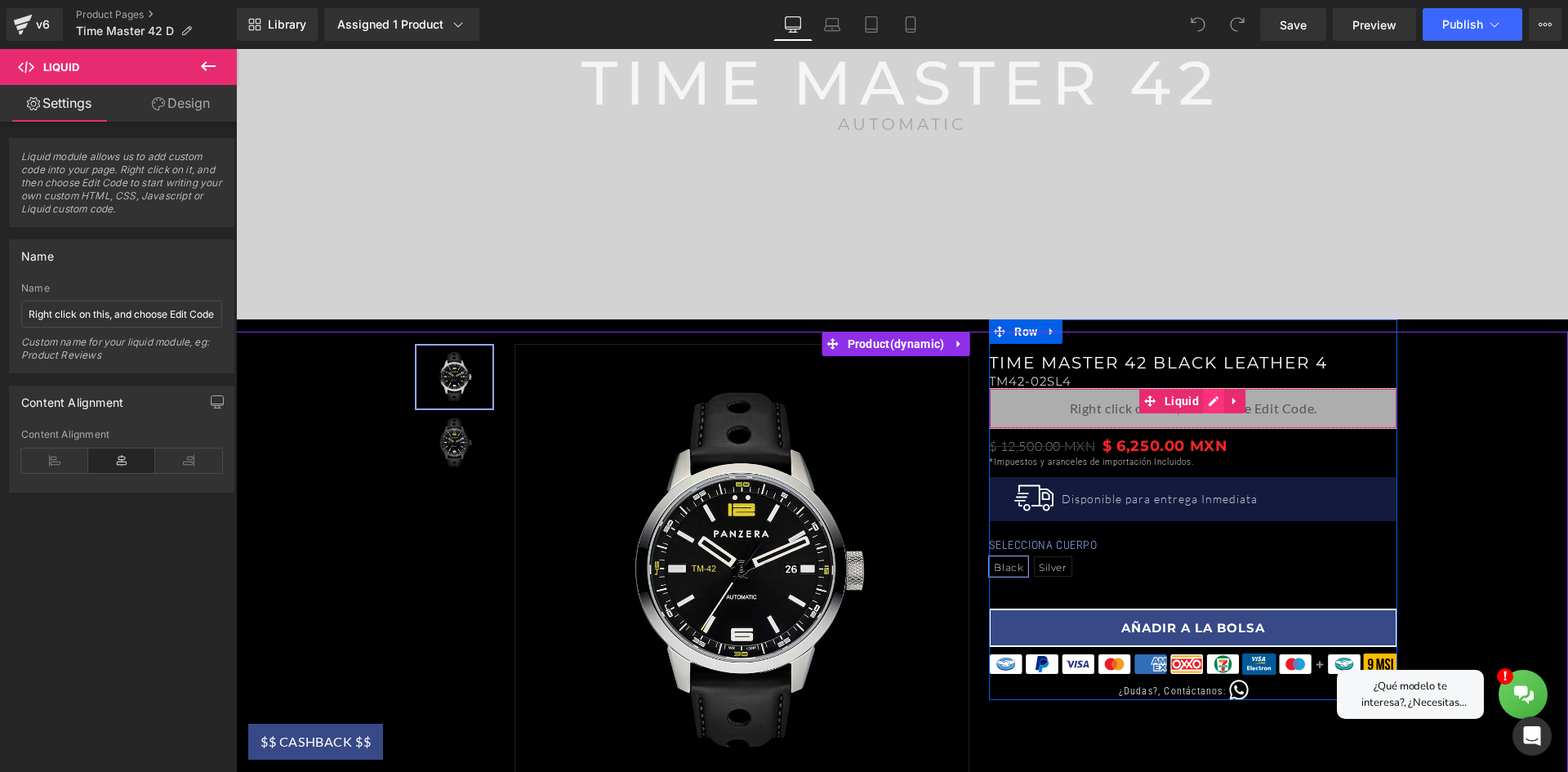
click at [1200, 395] on div "Liquid" at bounding box center [1193, 408] width 408 height 41
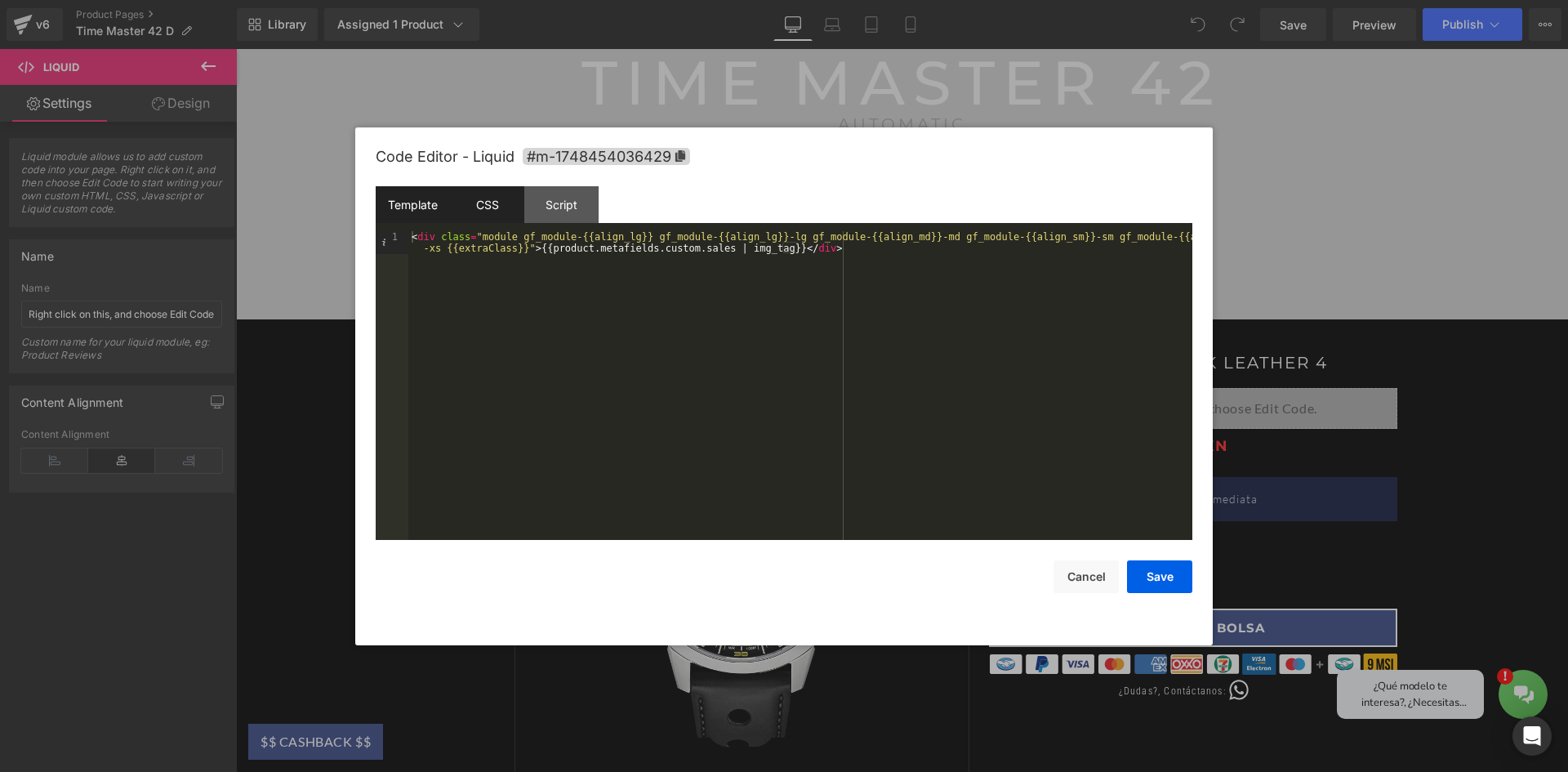
click at [484, 207] on div "CSS" at bounding box center [487, 204] width 74 height 36
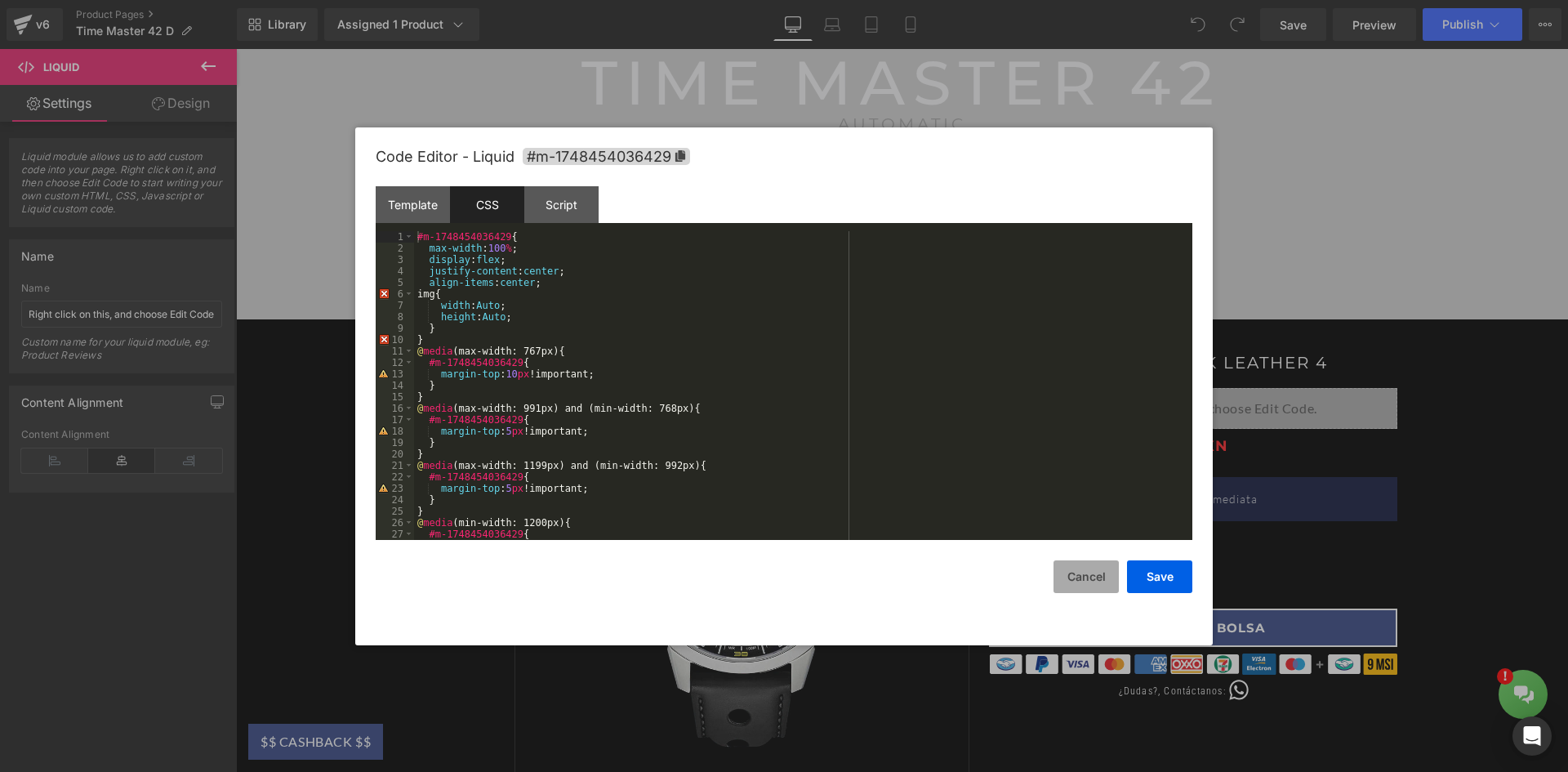
click at [1104, 585] on button "Cancel" at bounding box center [1086, 577] width 65 height 33
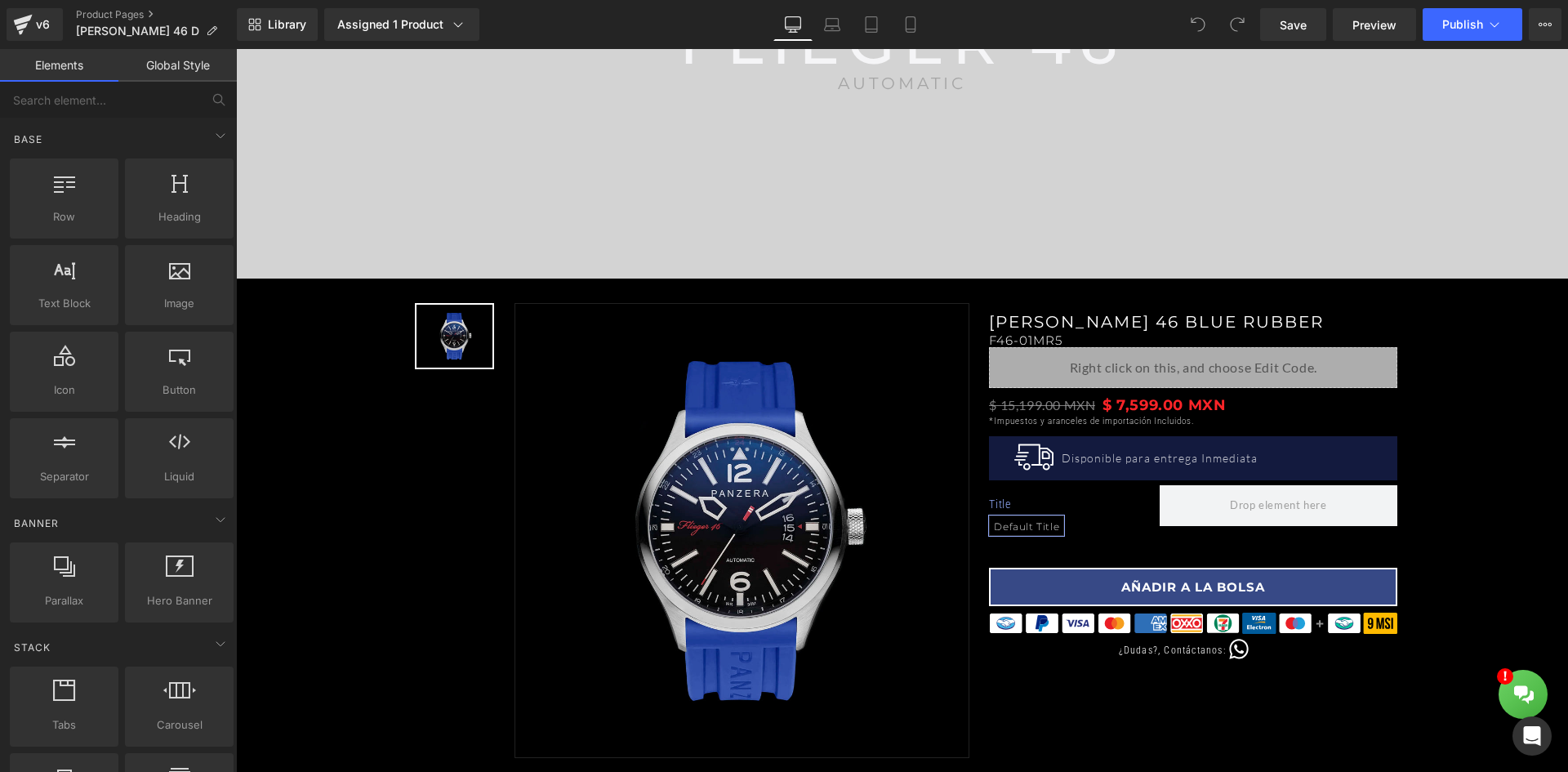
scroll to position [408, 0]
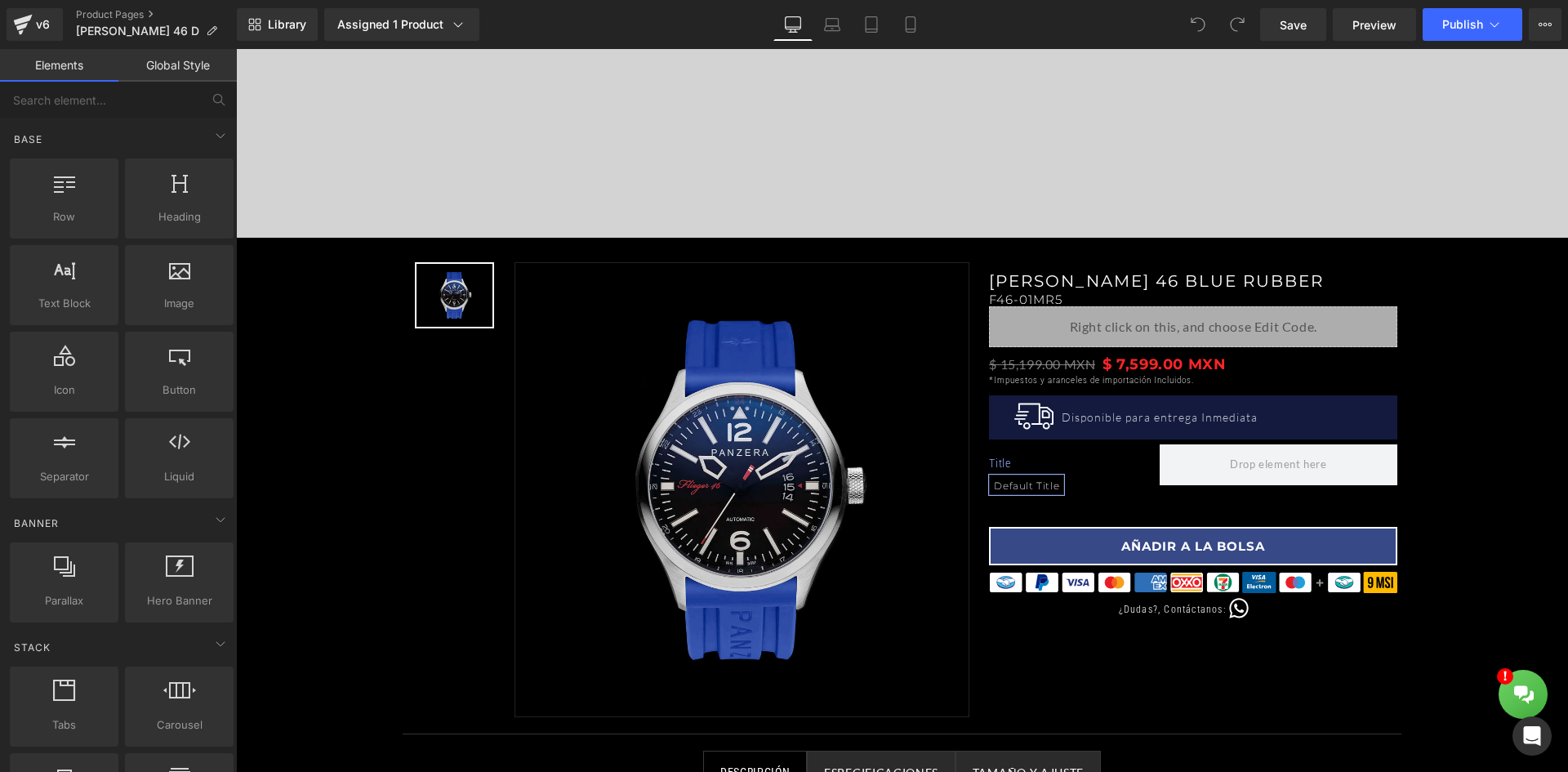
click at [1277, 337] on div "Liquid" at bounding box center [1193, 326] width 408 height 41
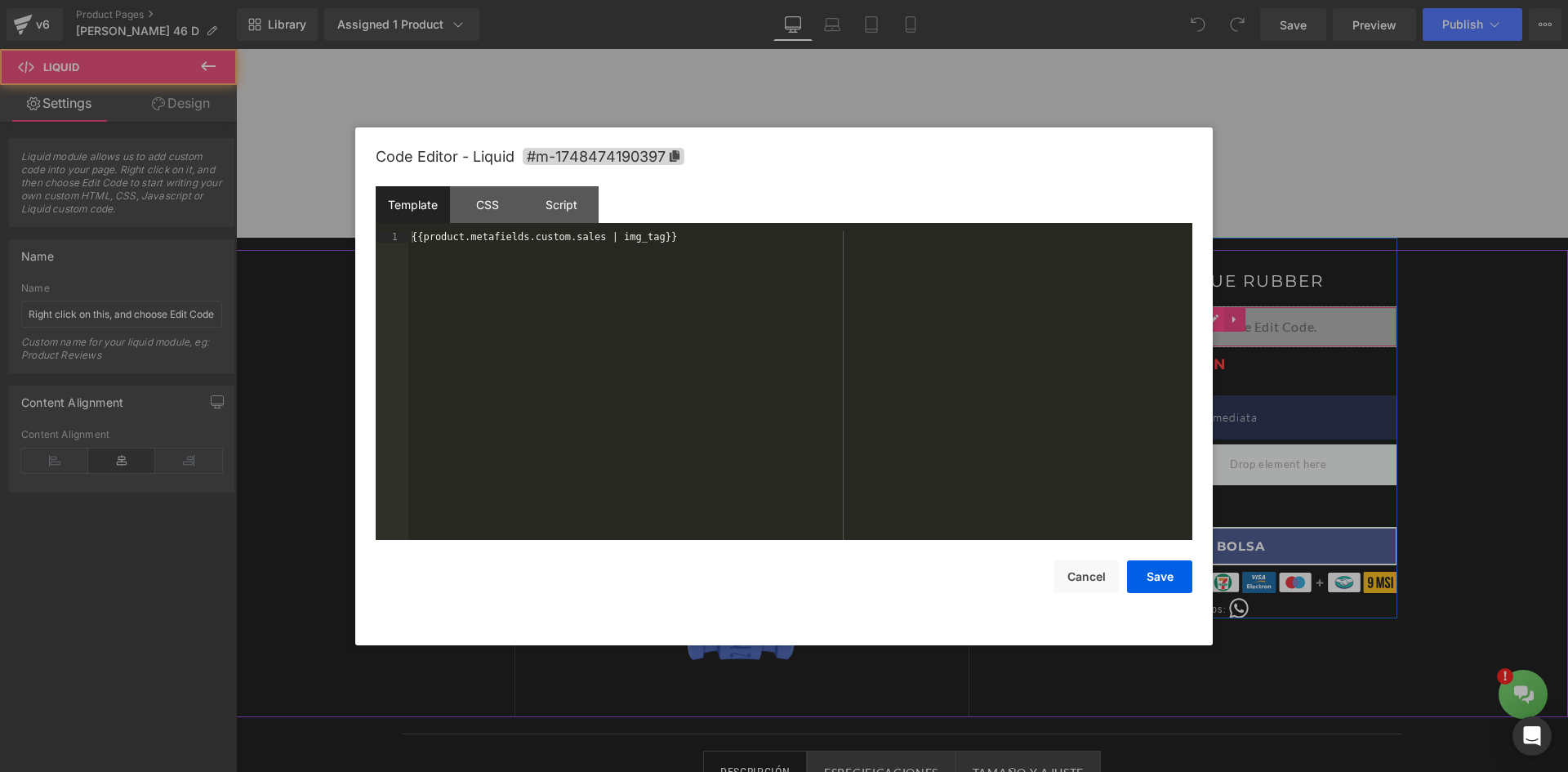
click at [1206, 316] on div "Liquid" at bounding box center [1193, 326] width 408 height 41
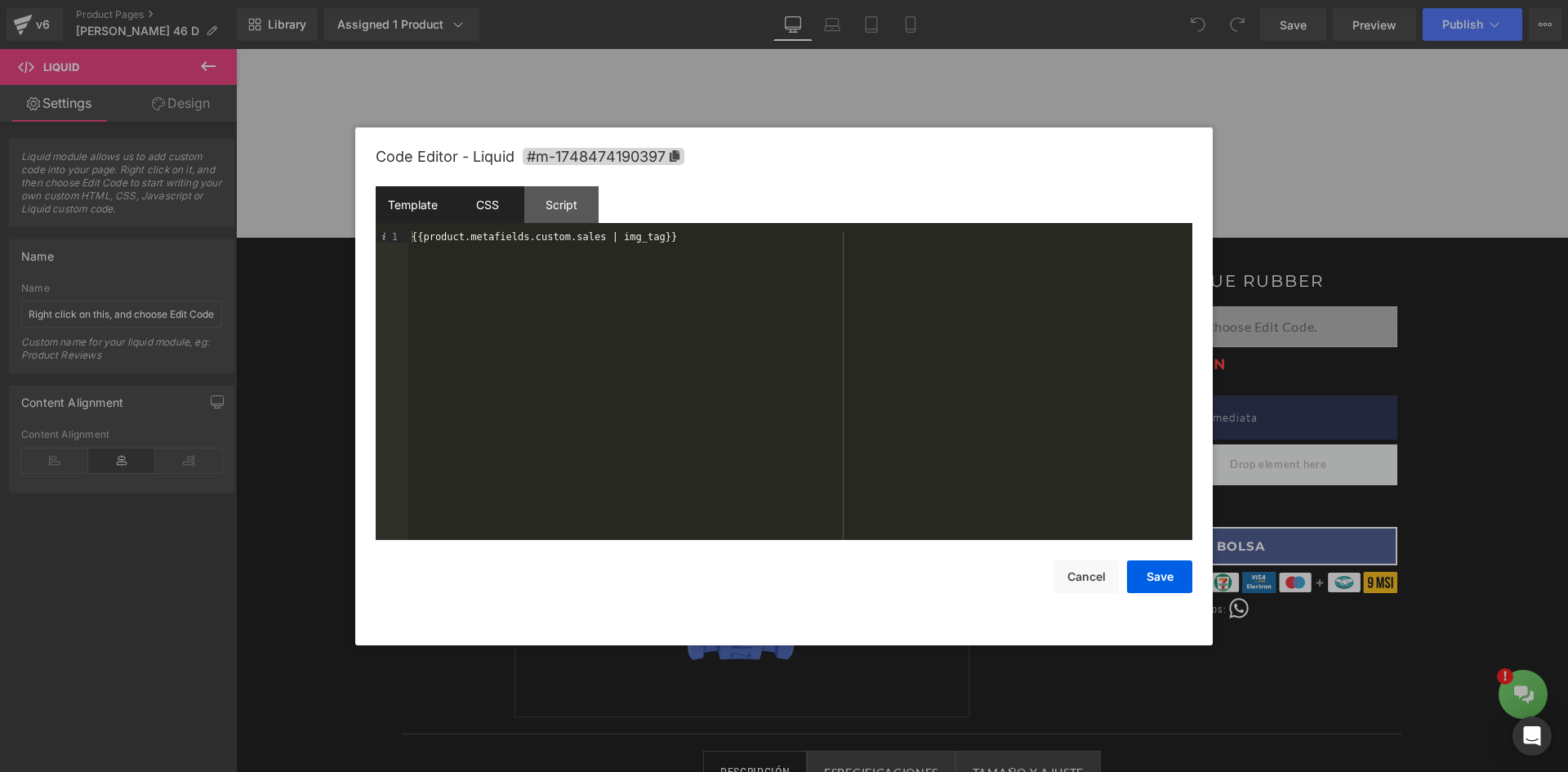
click at [491, 218] on div "CSS" at bounding box center [487, 204] width 74 height 36
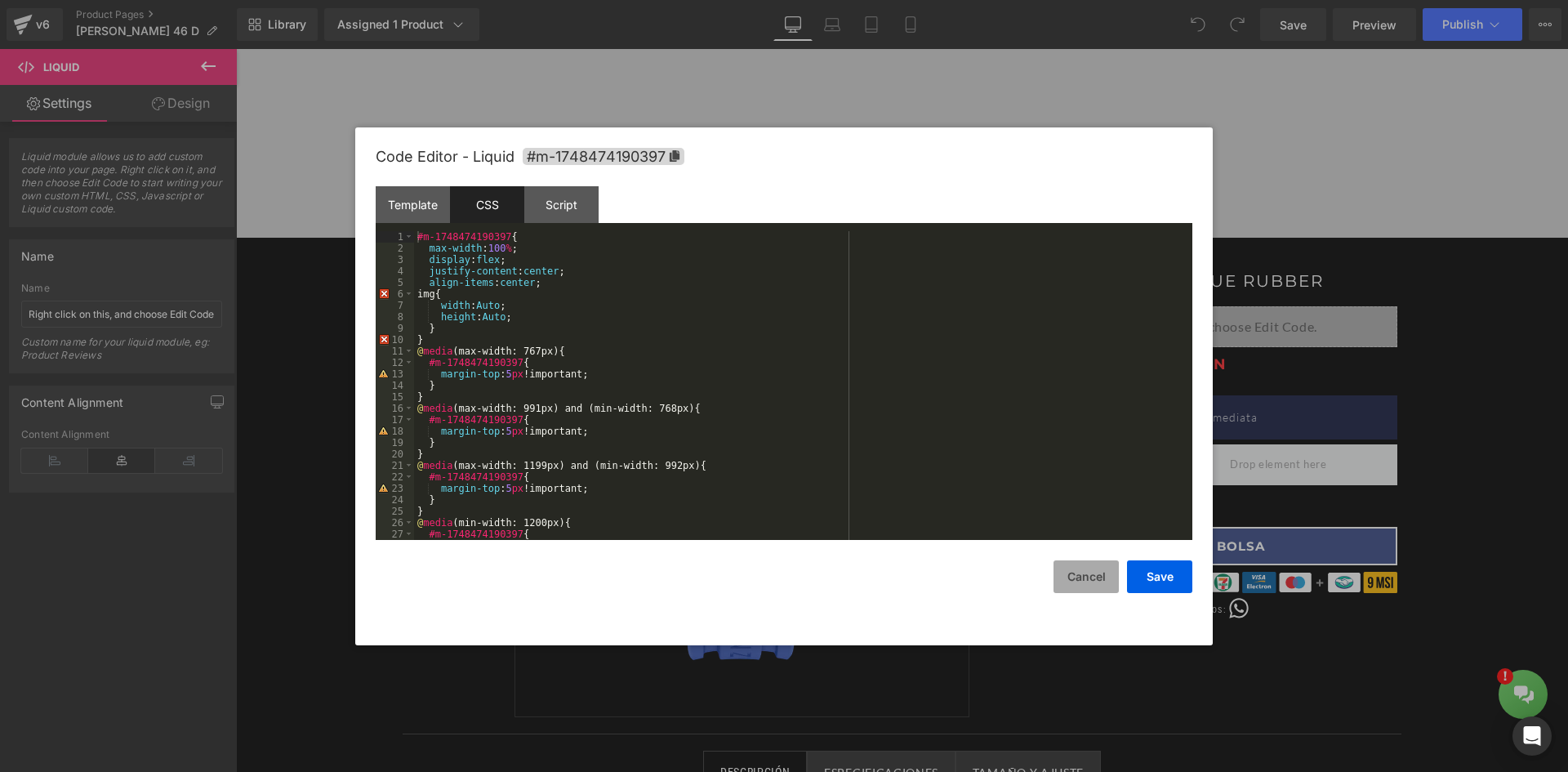
click at [1083, 588] on button "Cancel" at bounding box center [1086, 577] width 65 height 33
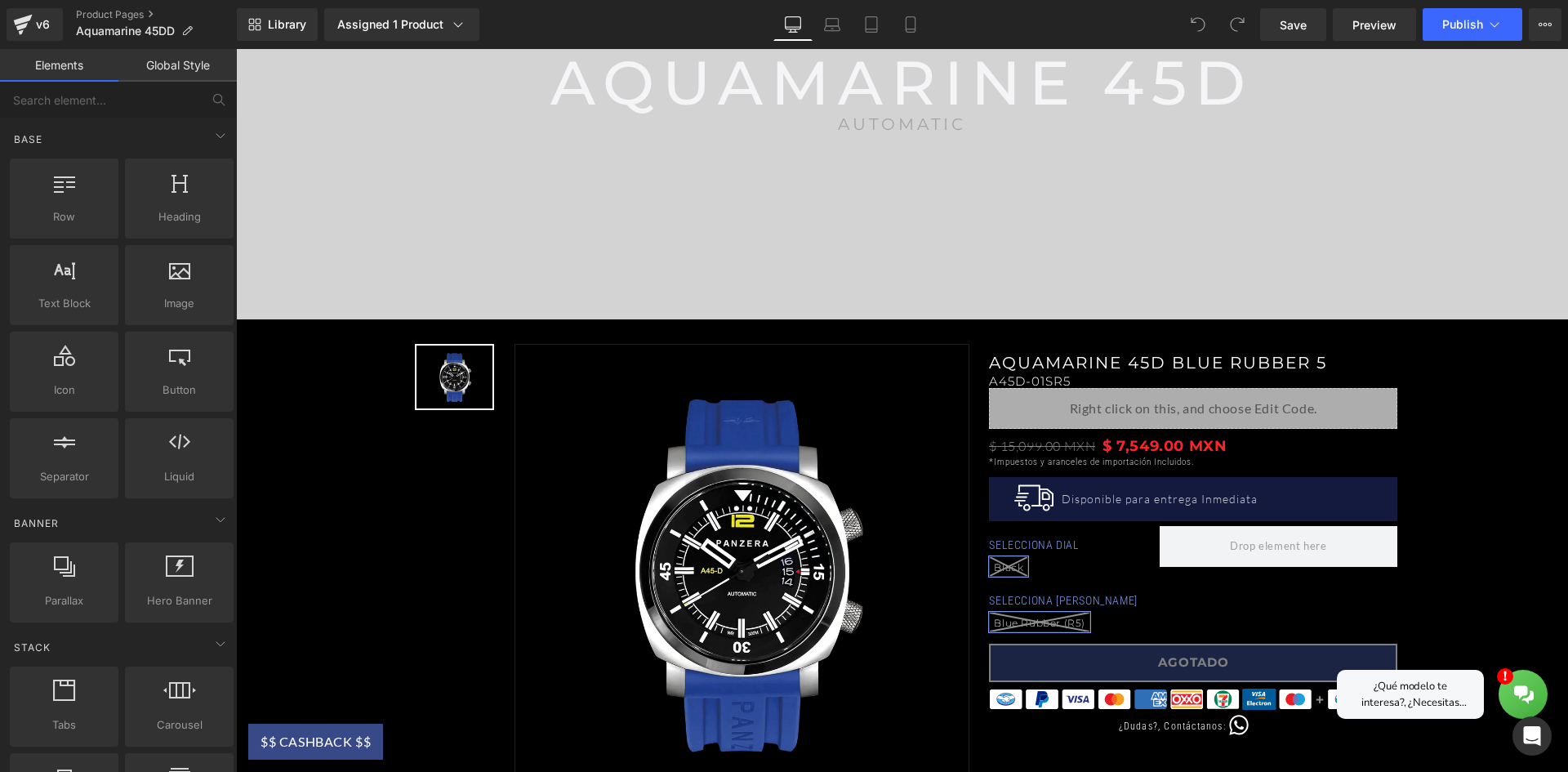
click at [1152, 395] on div "Liquid" at bounding box center [1193, 408] width 408 height 41
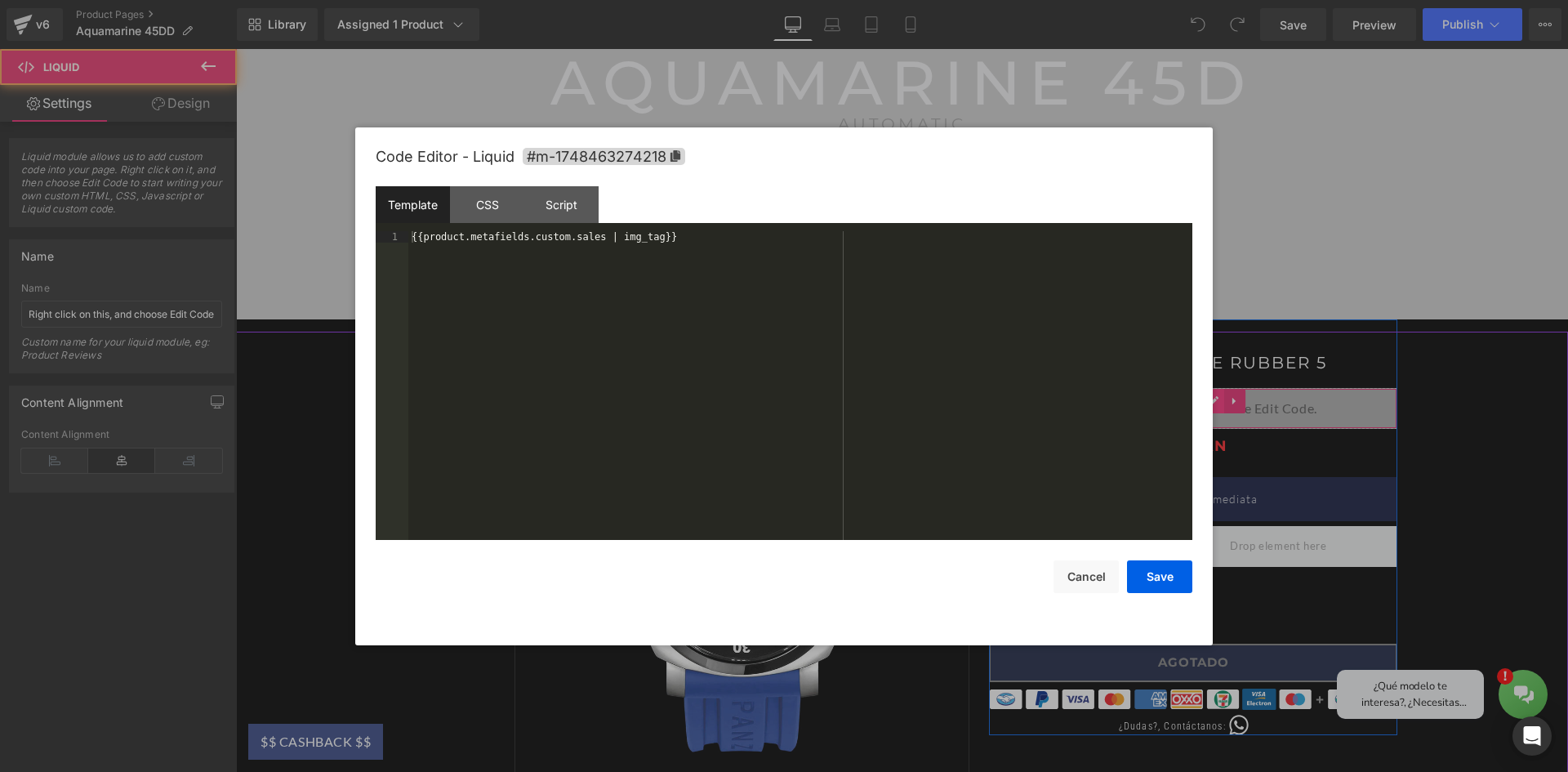
click at [1208, 397] on div "Liquid" at bounding box center [1193, 408] width 408 height 41
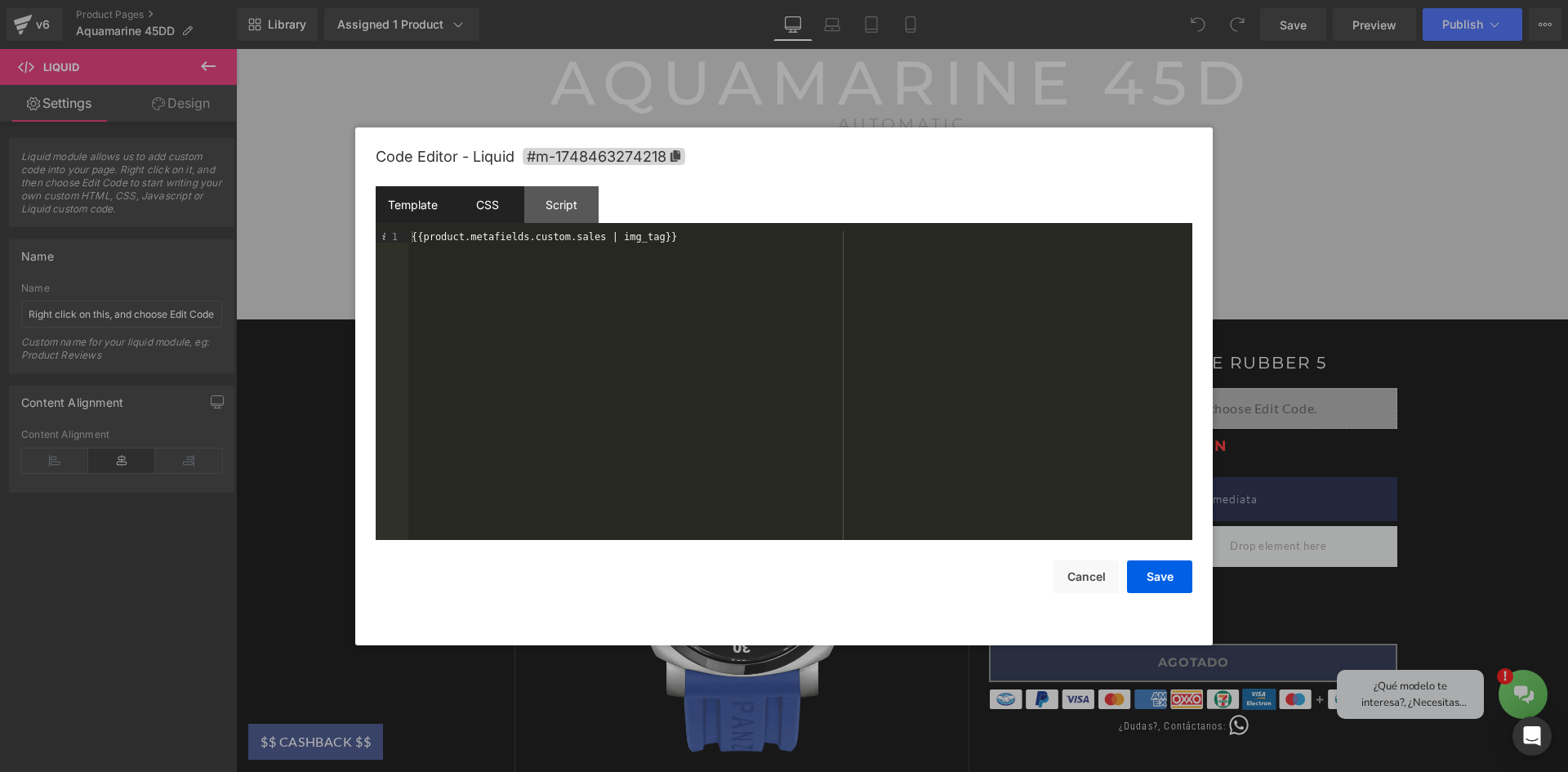
click at [473, 214] on div "CSS" at bounding box center [487, 204] width 74 height 36
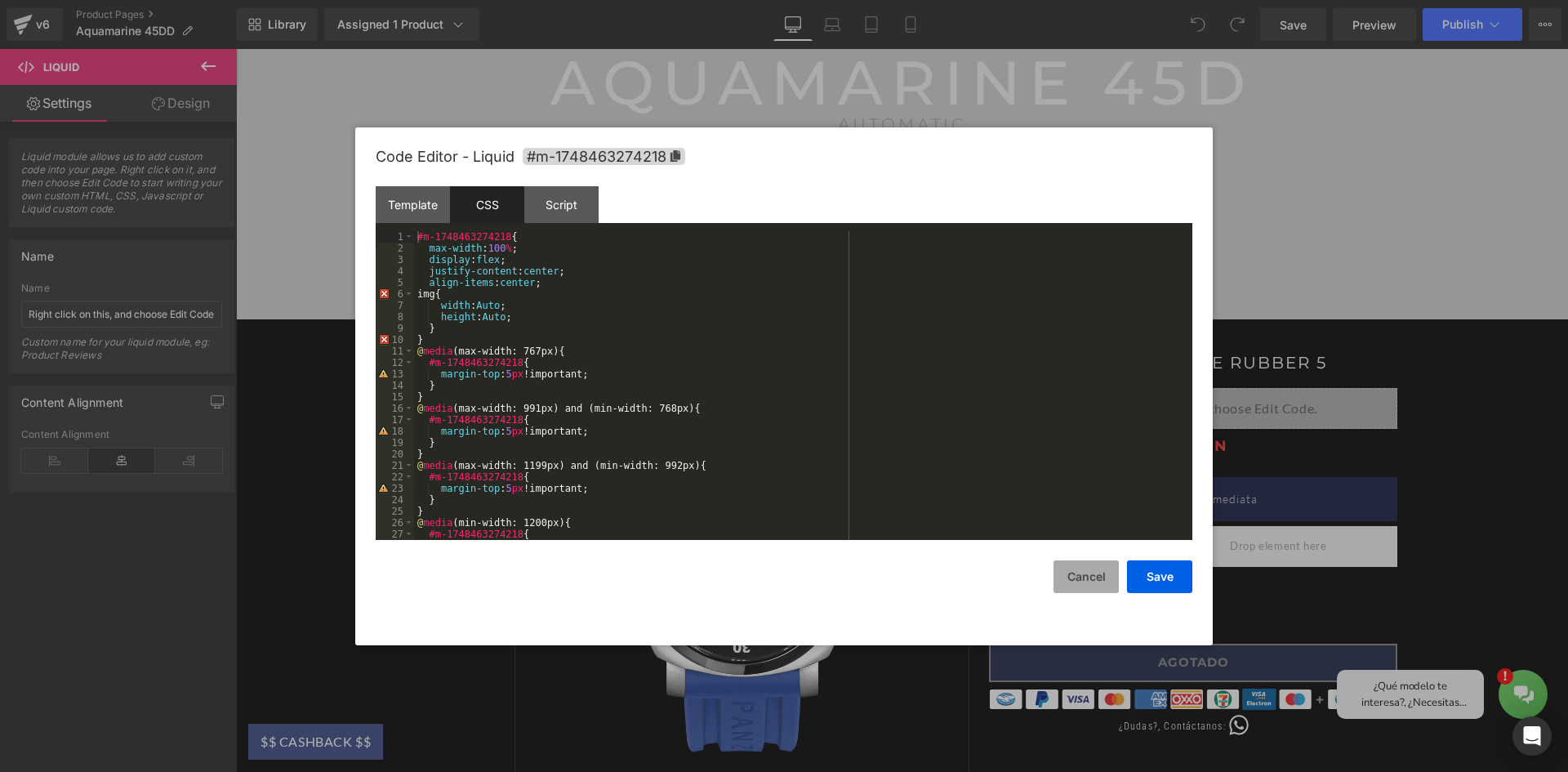
drag, startPoint x: 1086, startPoint y: 580, endPoint x: 1090, endPoint y: 564, distance: 16.5
click at [1087, 581] on button "Cancel" at bounding box center [1086, 577] width 65 height 33
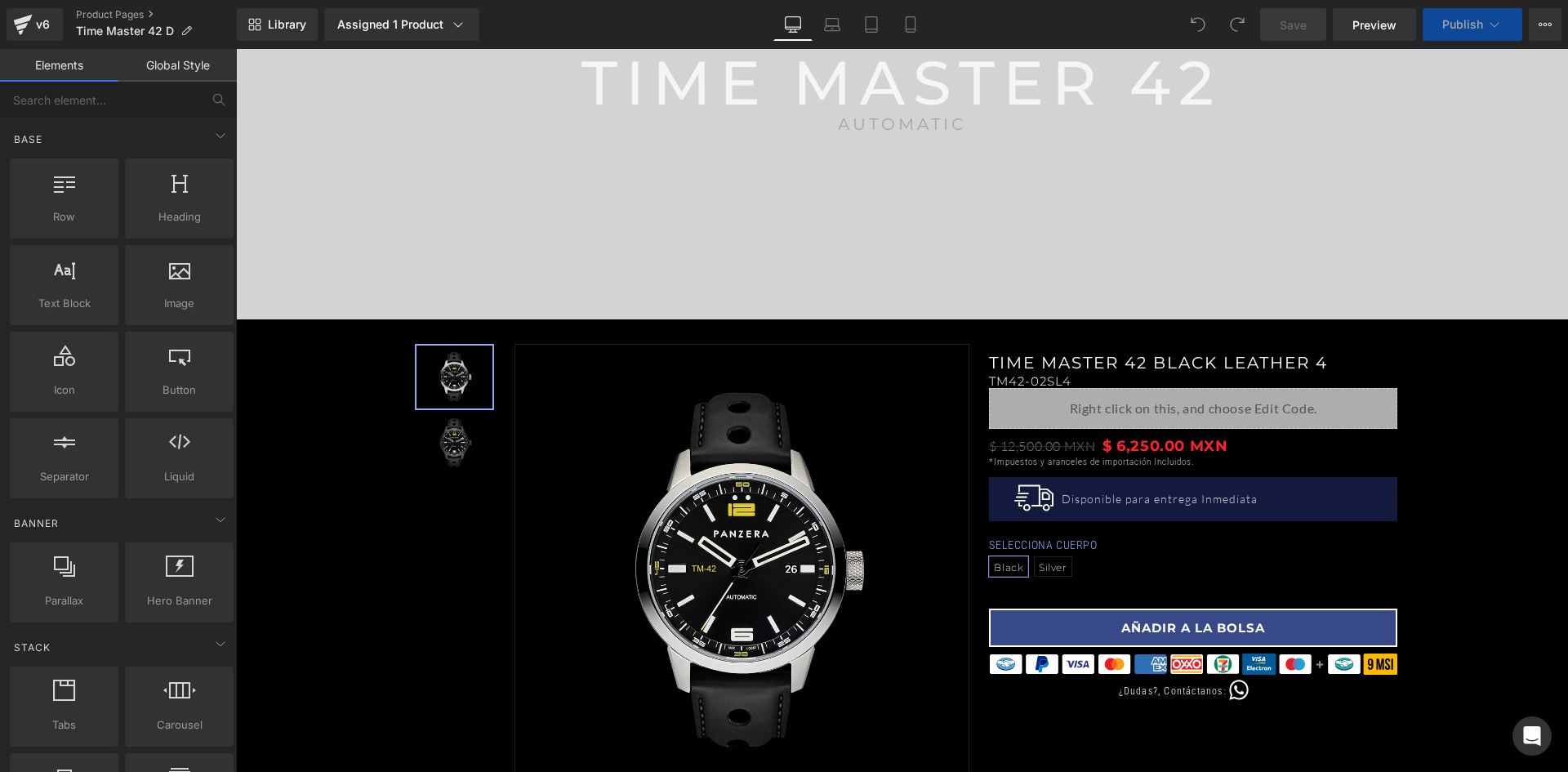
scroll to position [326, 0]
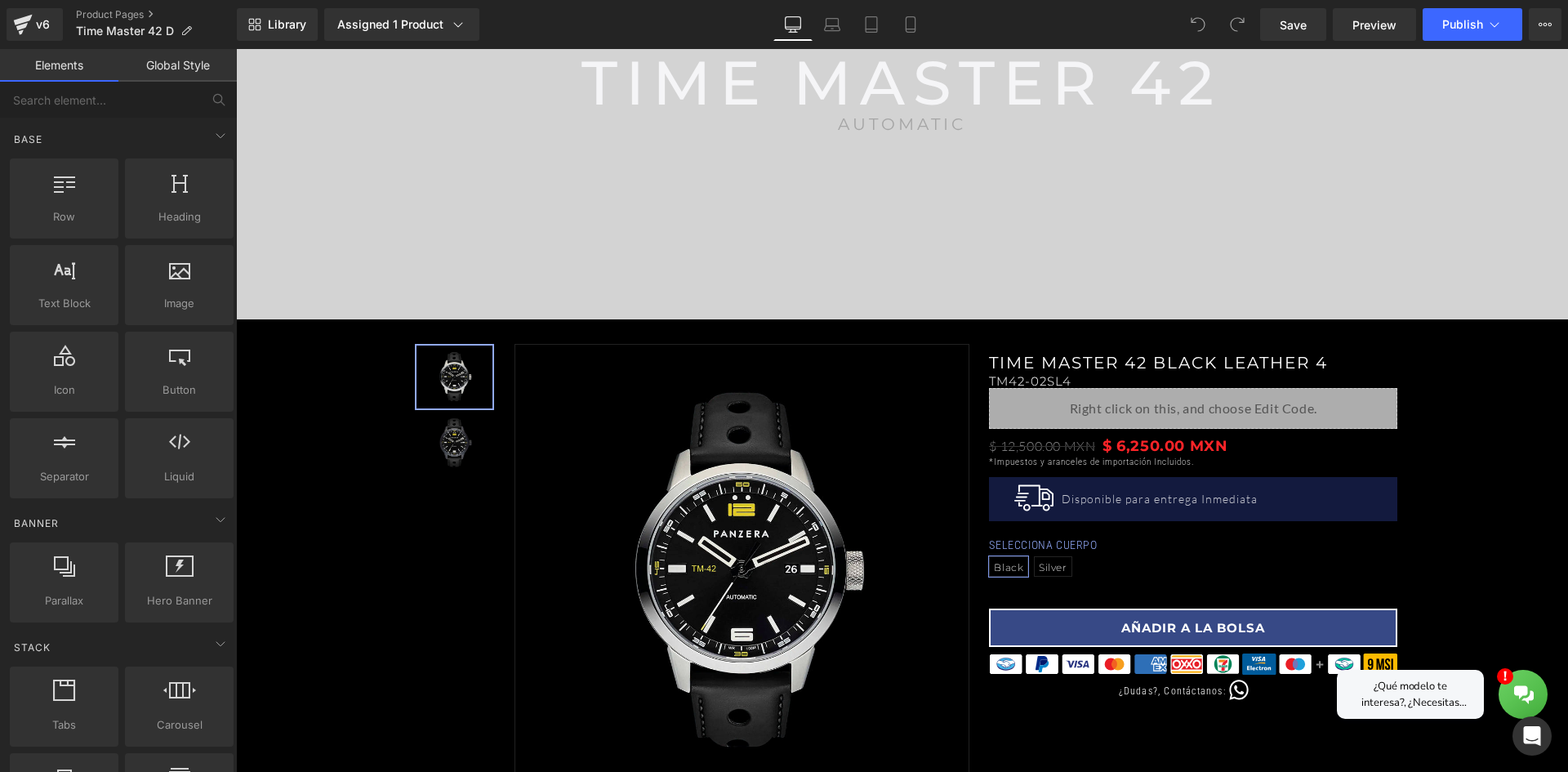
click at [1157, 400] on div "Liquid" at bounding box center [1193, 408] width 408 height 41
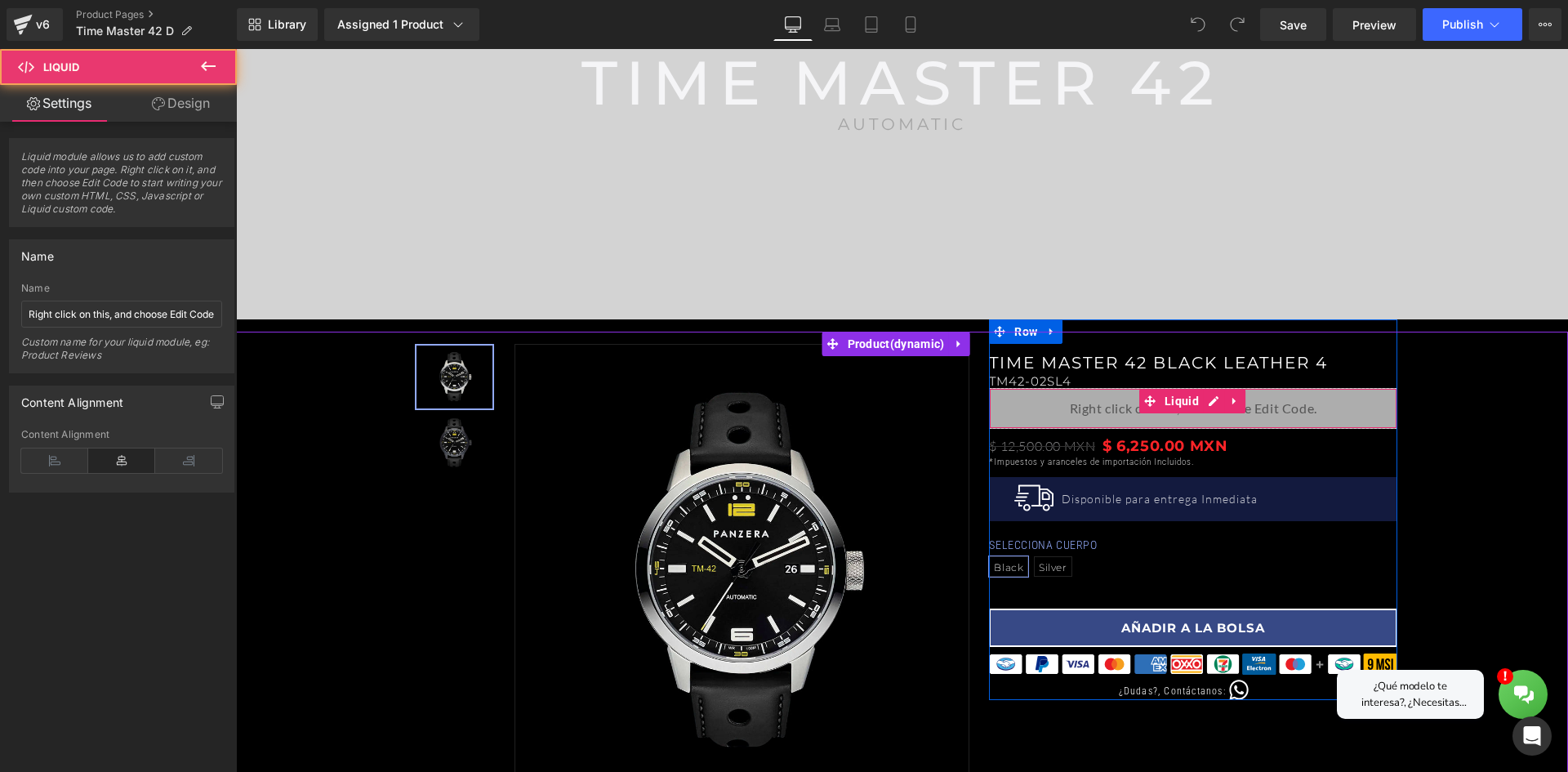
click at [1204, 401] on div "Liquid" at bounding box center [1193, 408] width 408 height 41
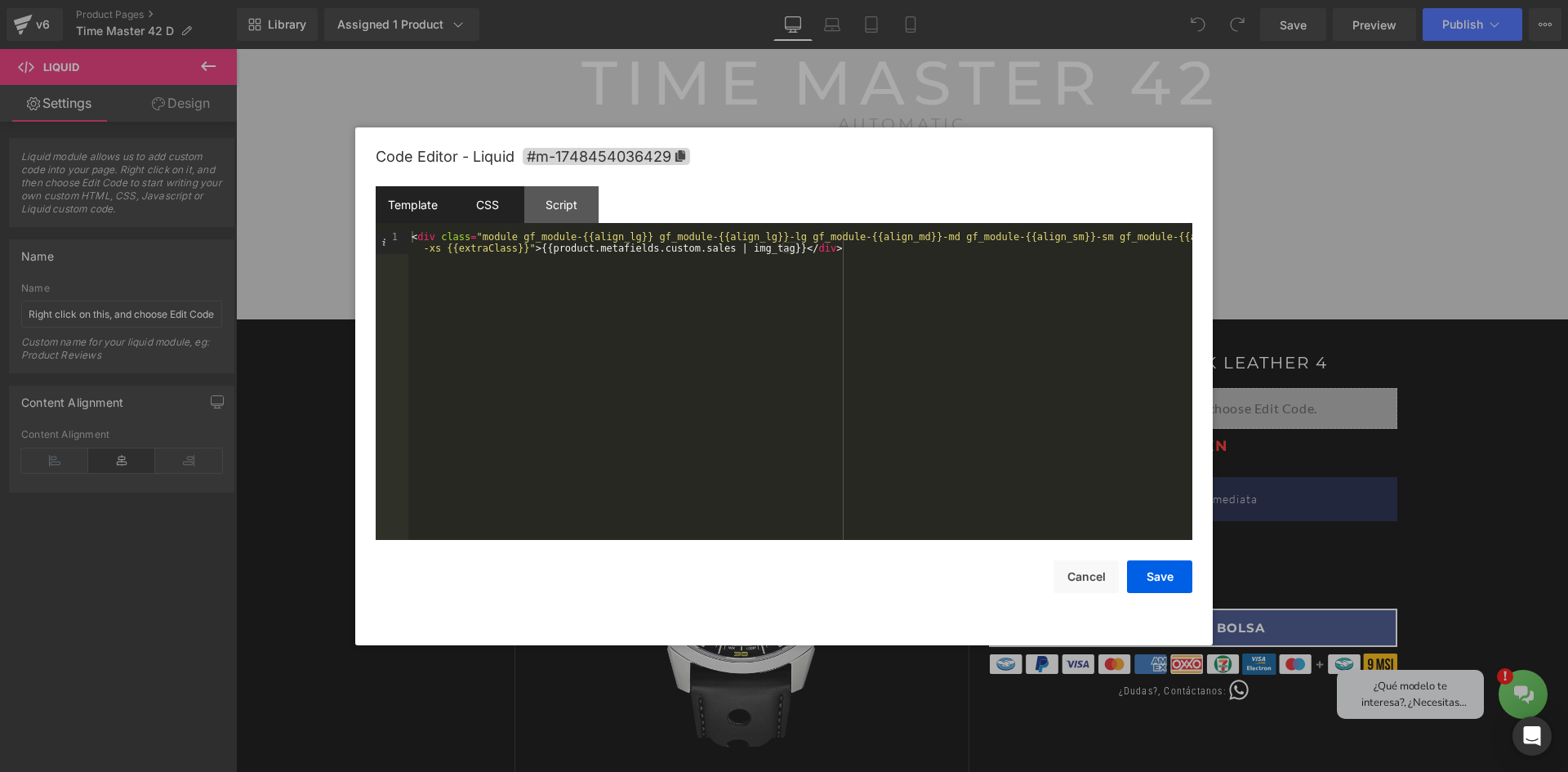
click at [502, 204] on div "CSS" at bounding box center [487, 204] width 74 height 36
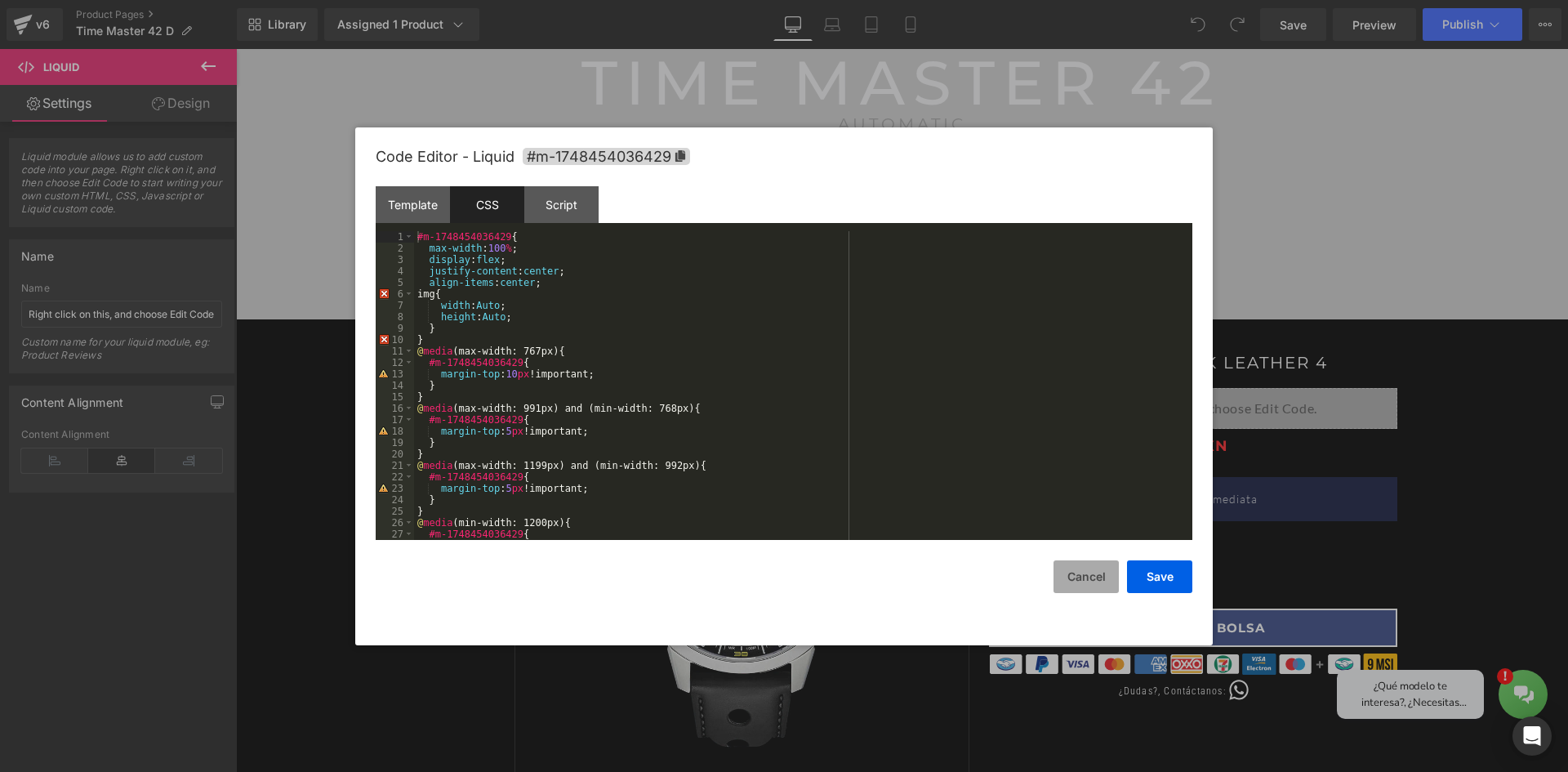
click at [1072, 586] on button "Cancel" at bounding box center [1086, 577] width 65 height 33
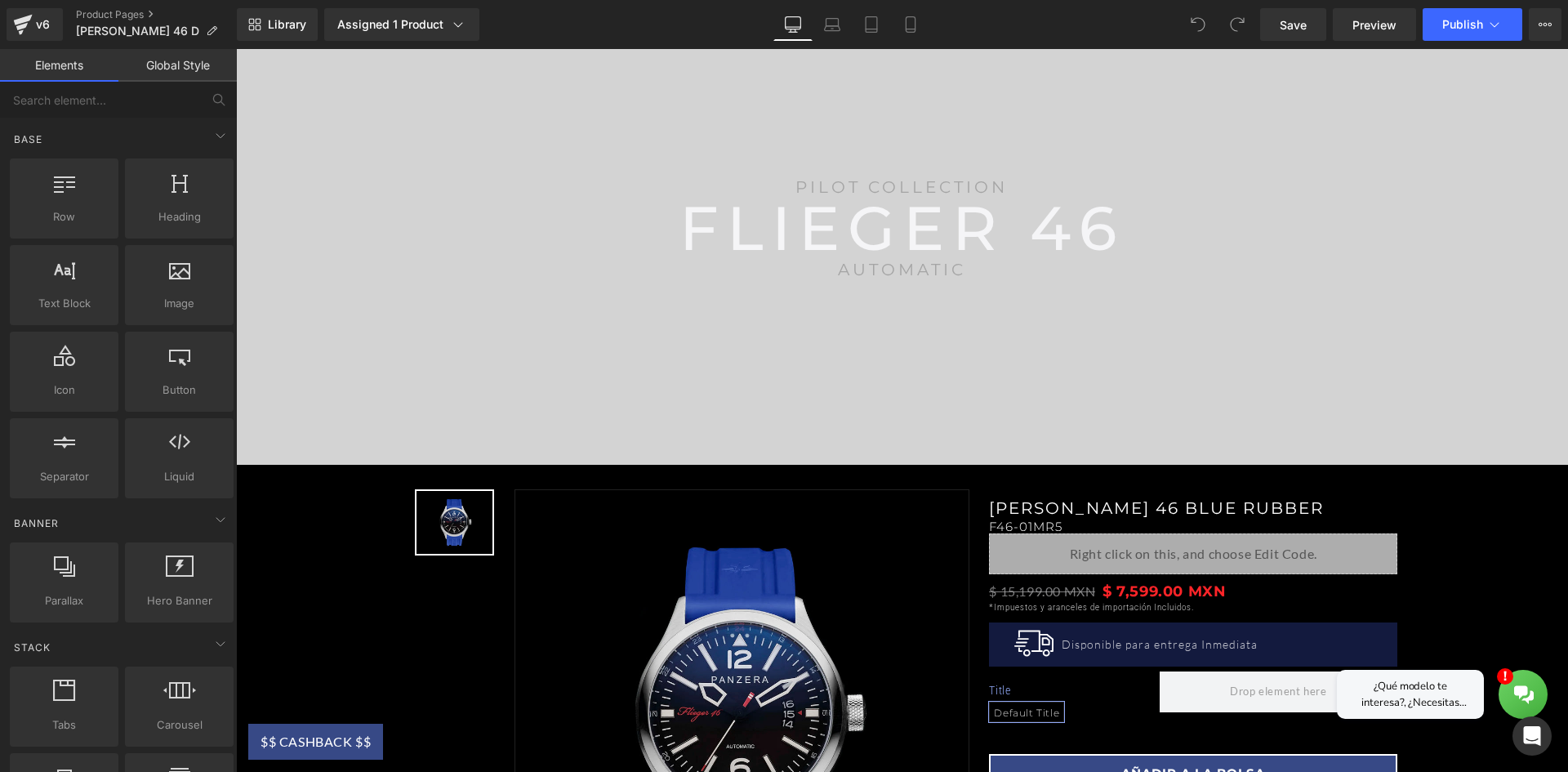
scroll to position [326, 0]
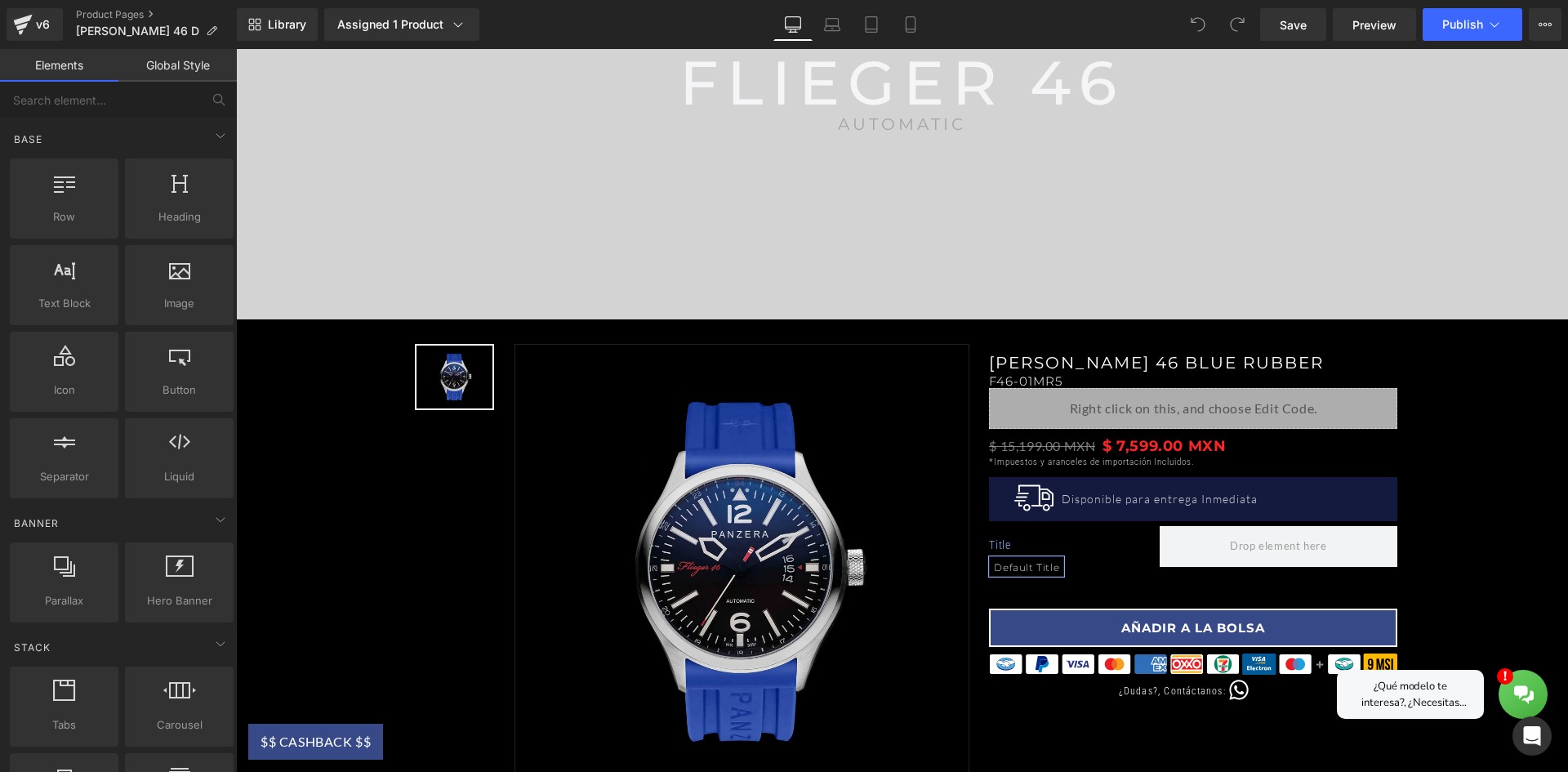
click at [1122, 412] on div "Liquid" at bounding box center [1193, 408] width 408 height 41
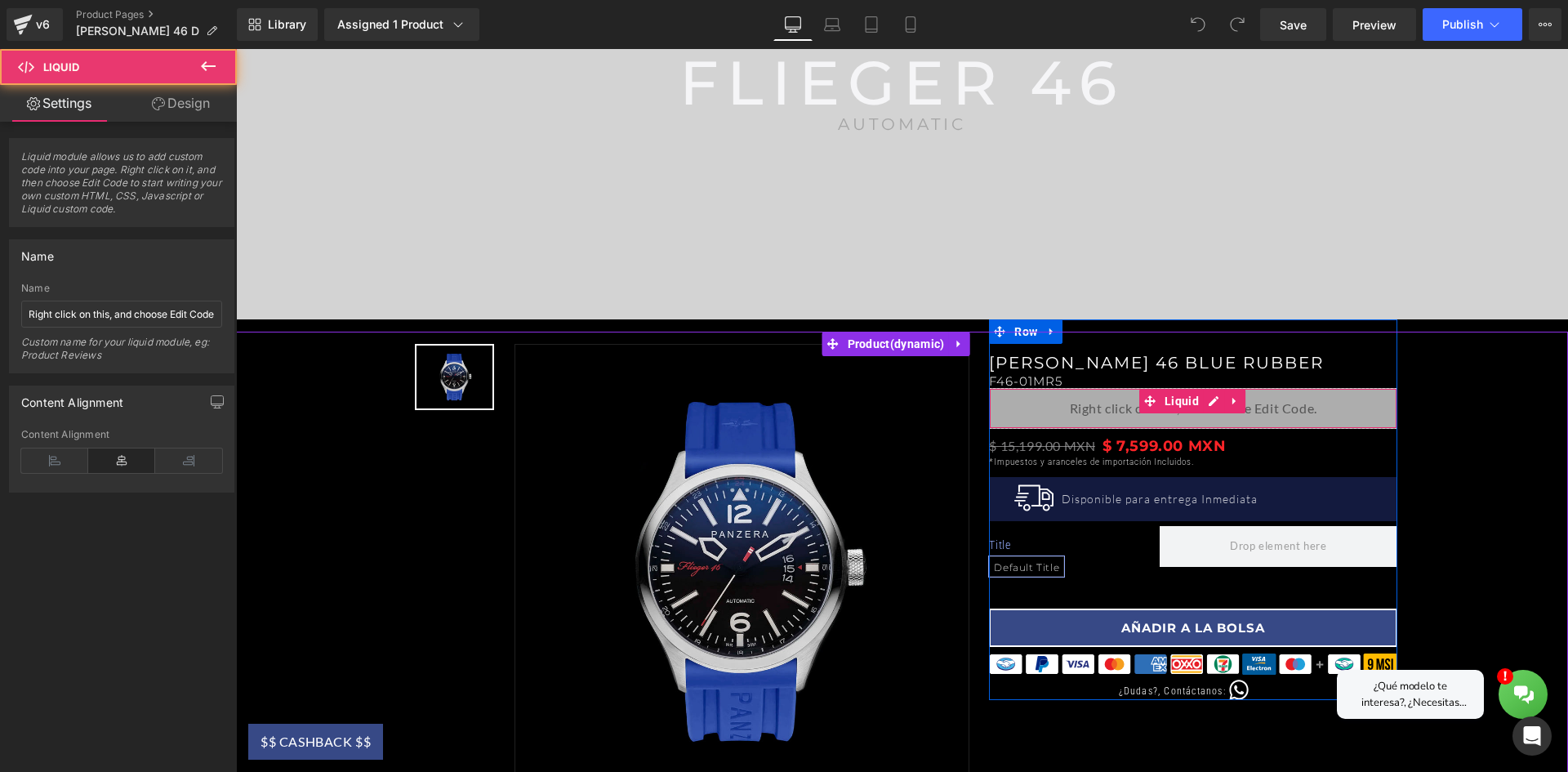
click at [1198, 397] on div "Liquid" at bounding box center [1193, 408] width 408 height 41
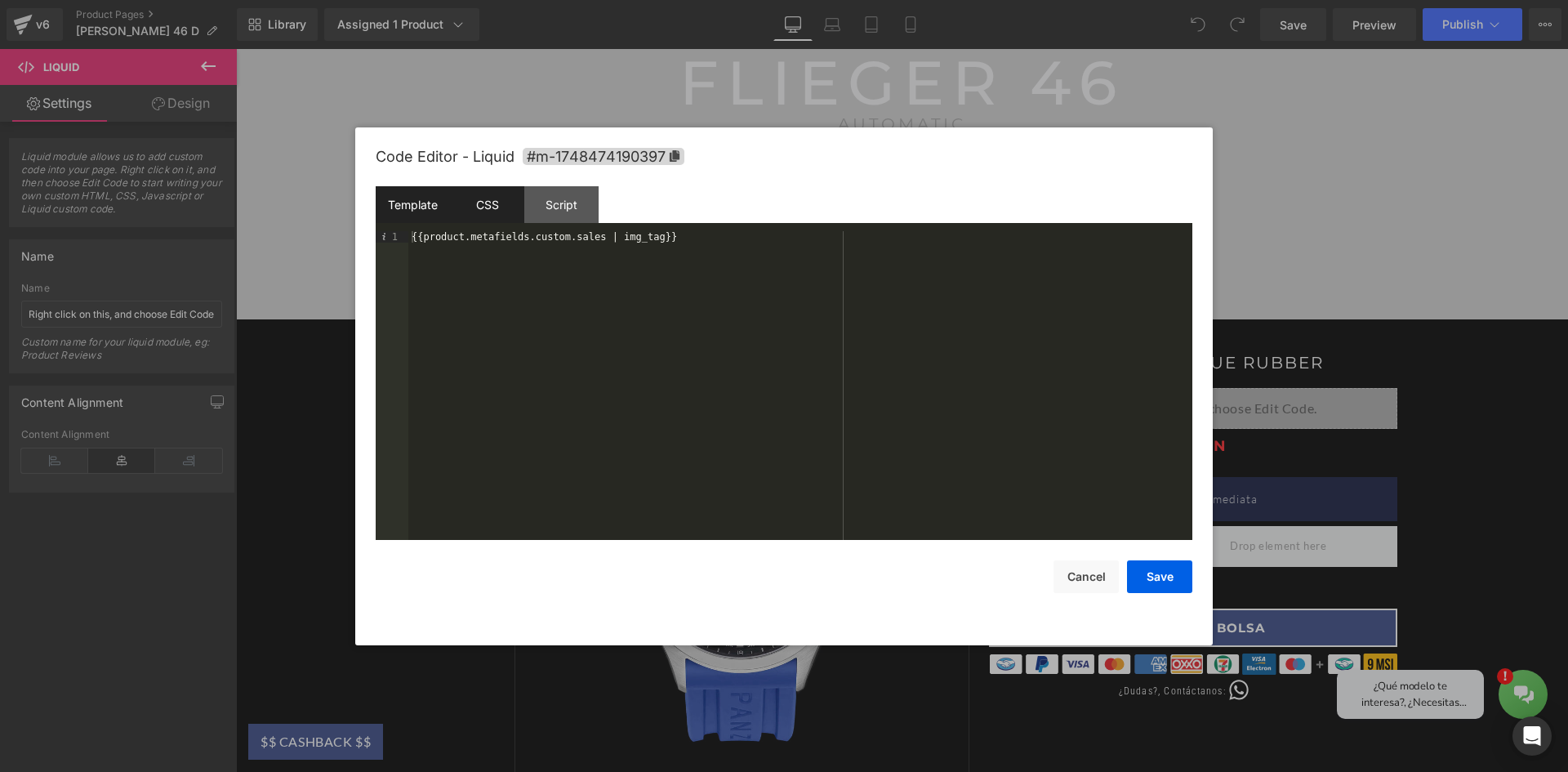
click at [490, 205] on div "CSS" at bounding box center [487, 204] width 74 height 36
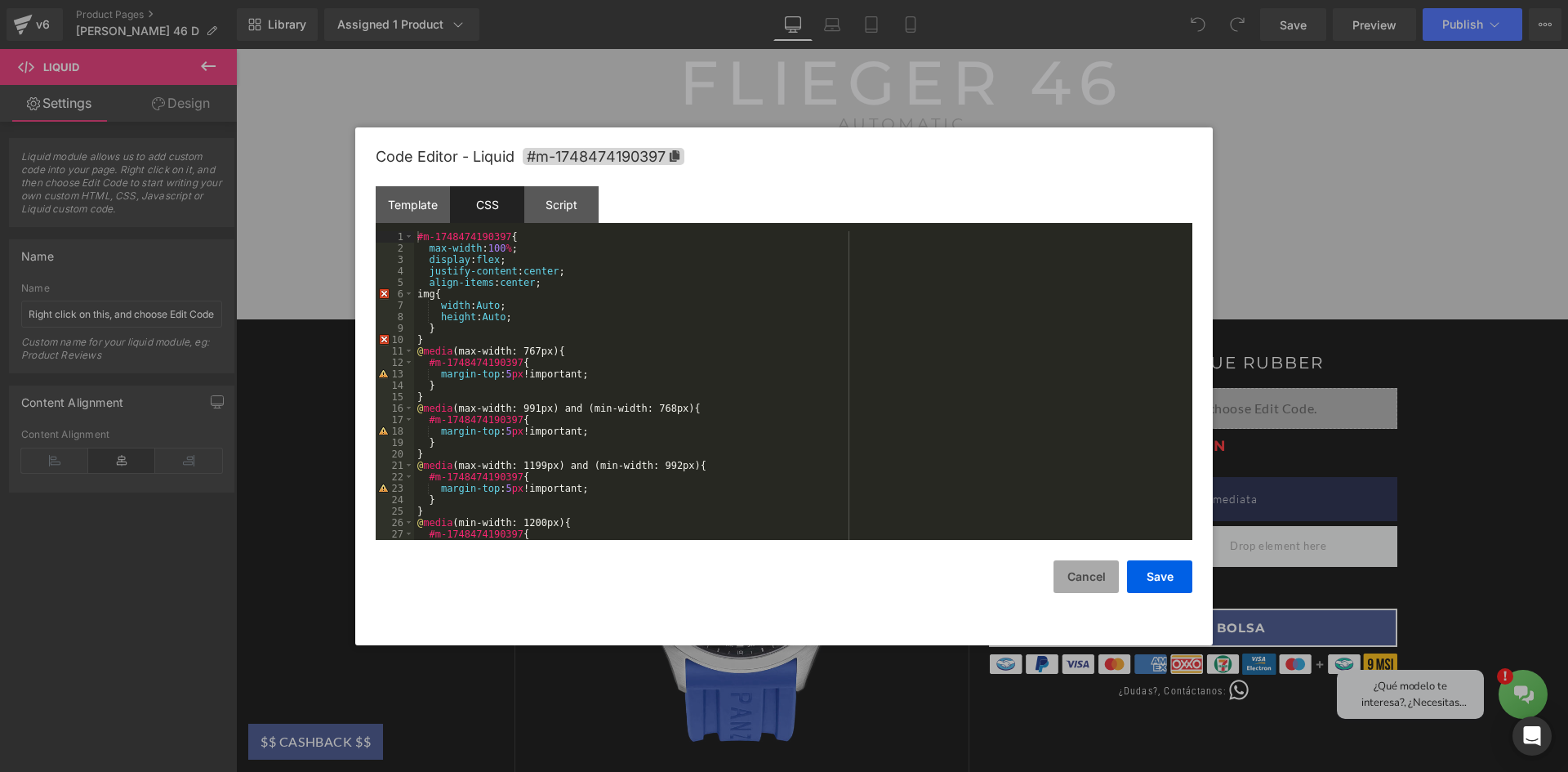
click at [1081, 583] on button "Cancel" at bounding box center [1086, 577] width 65 height 33
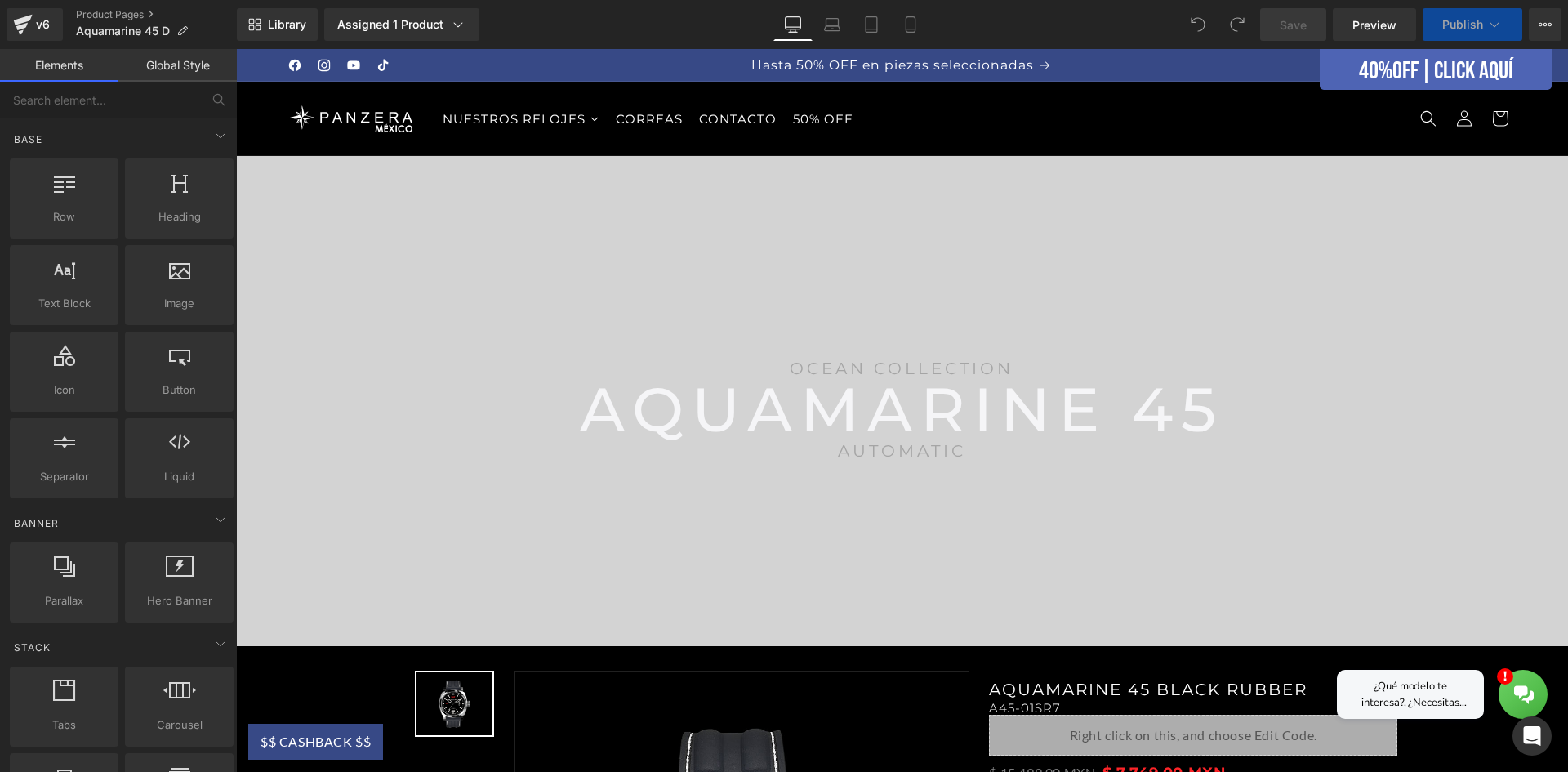
scroll to position [326, 0]
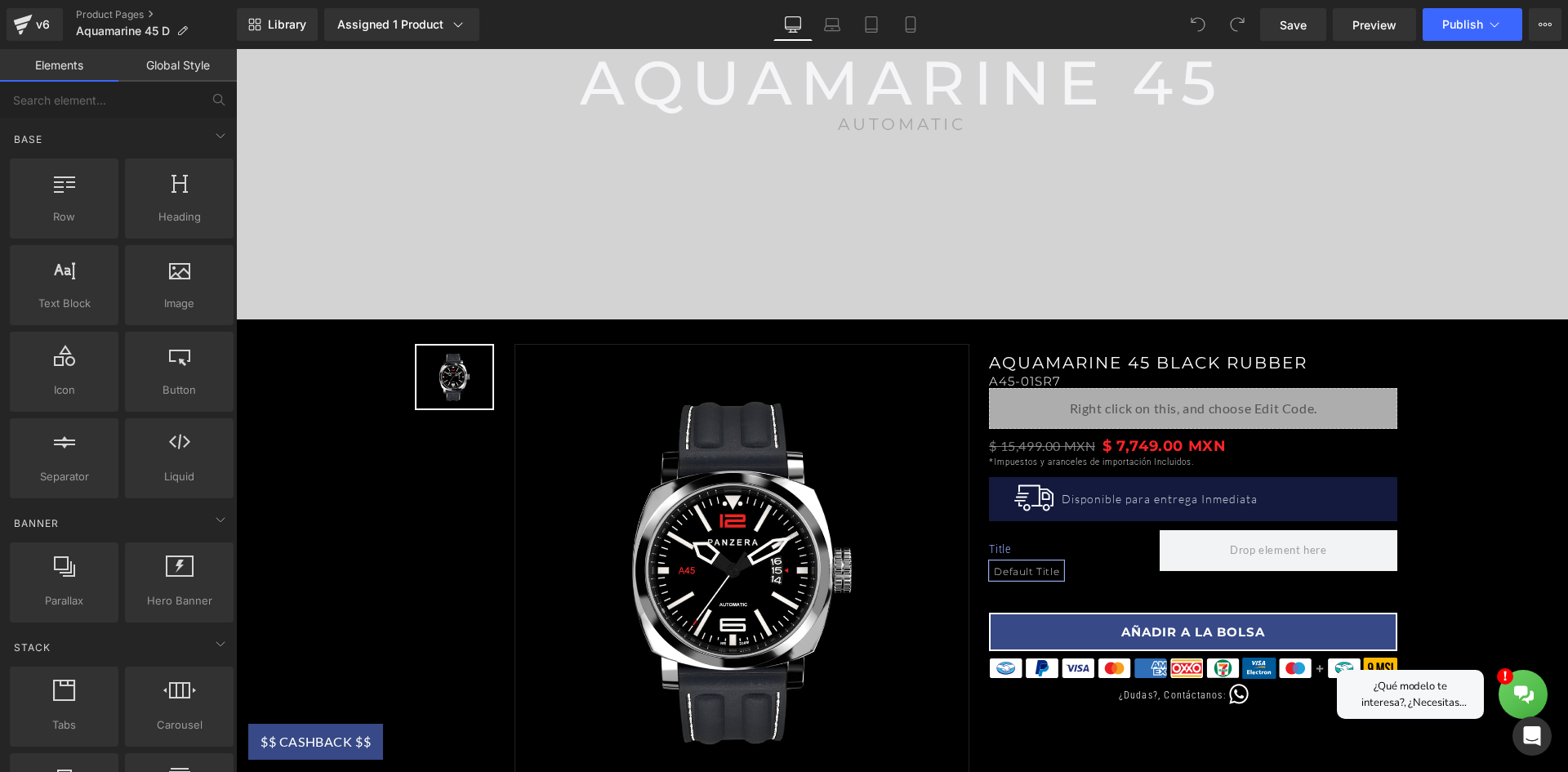
click at [1164, 395] on div "Liquid" at bounding box center [1193, 408] width 408 height 41
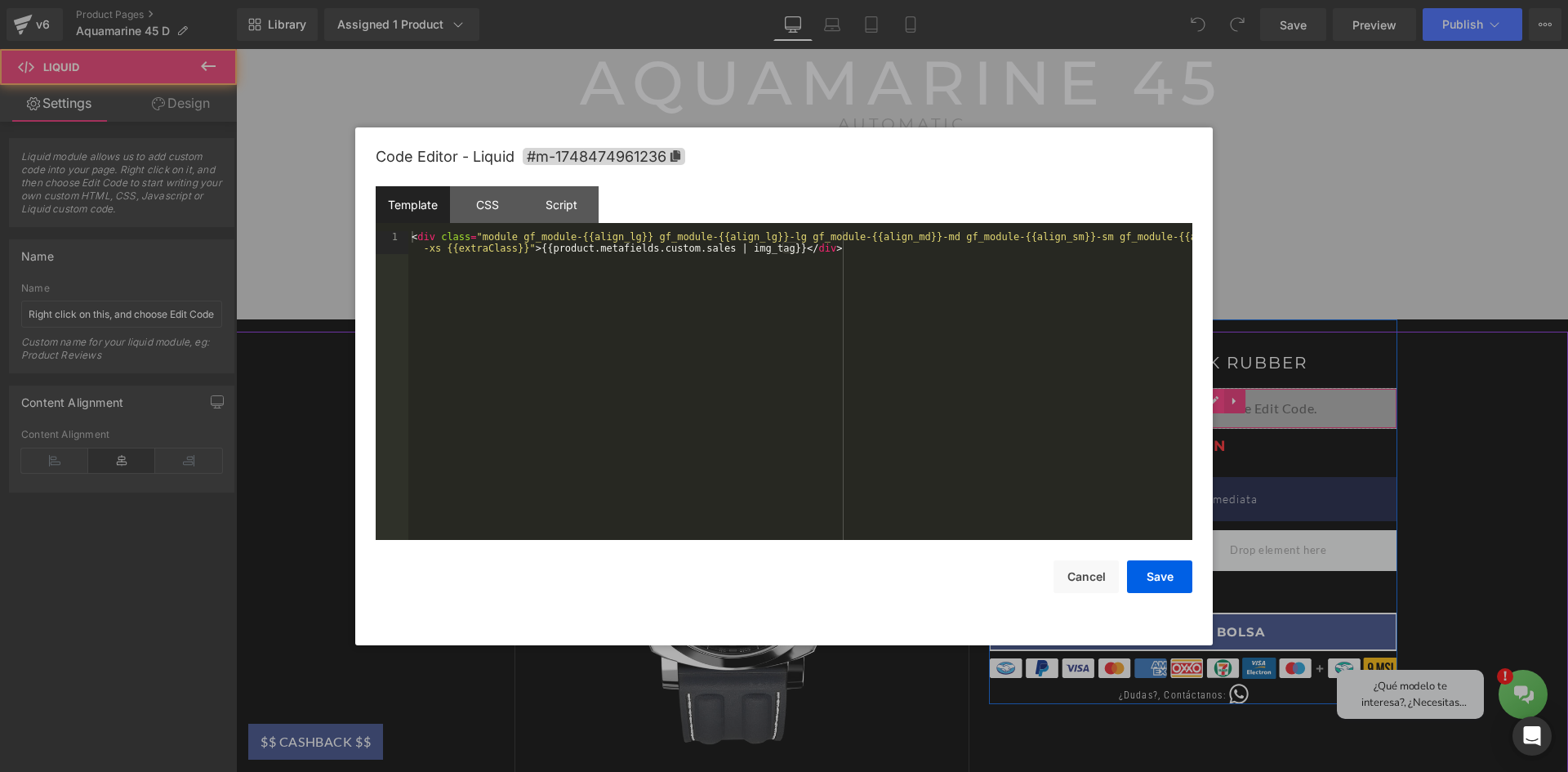
click at [1206, 400] on div "Liquid" at bounding box center [1193, 408] width 408 height 41
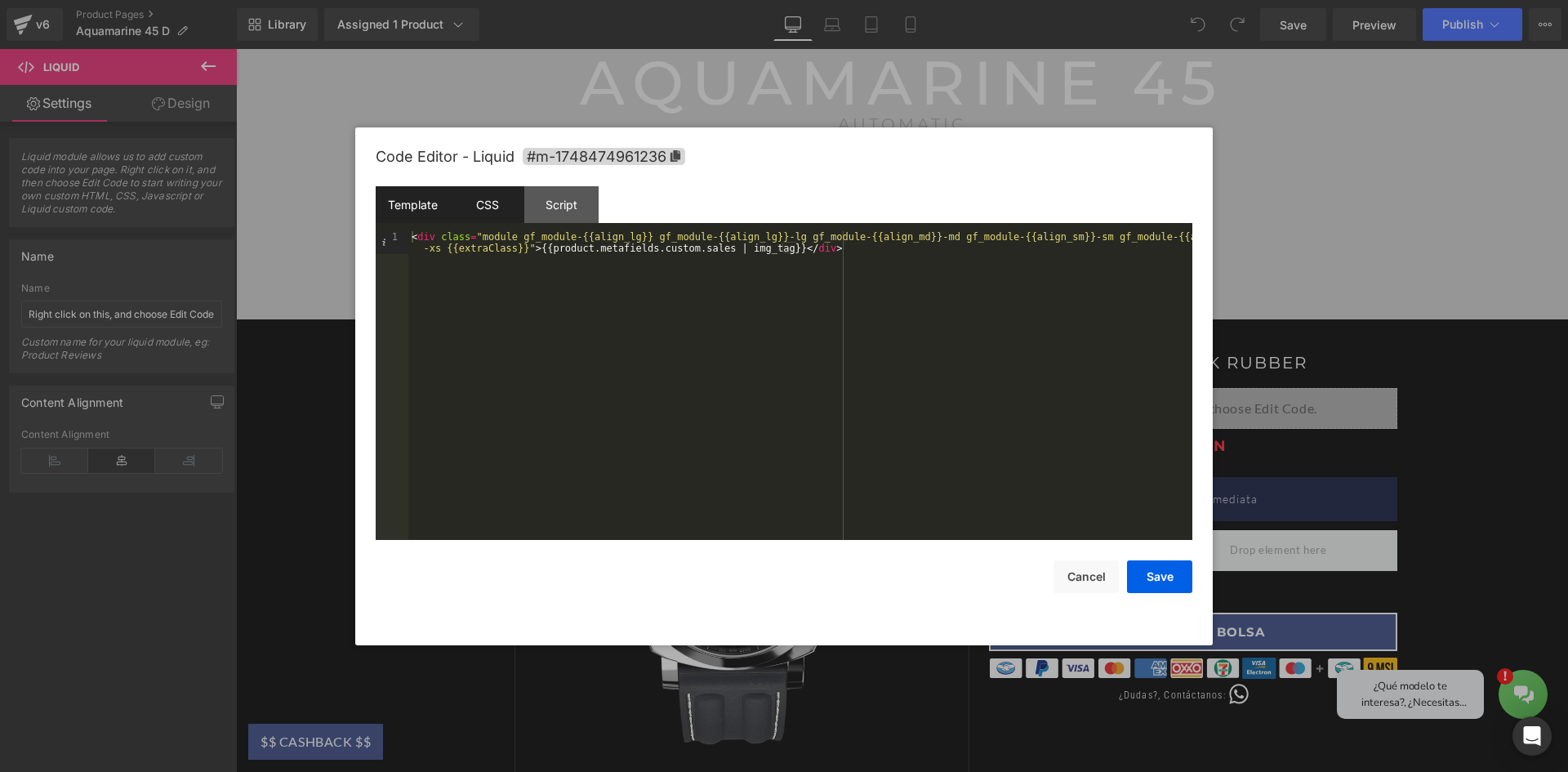
click at [491, 205] on div "CSS" at bounding box center [487, 204] width 74 height 36
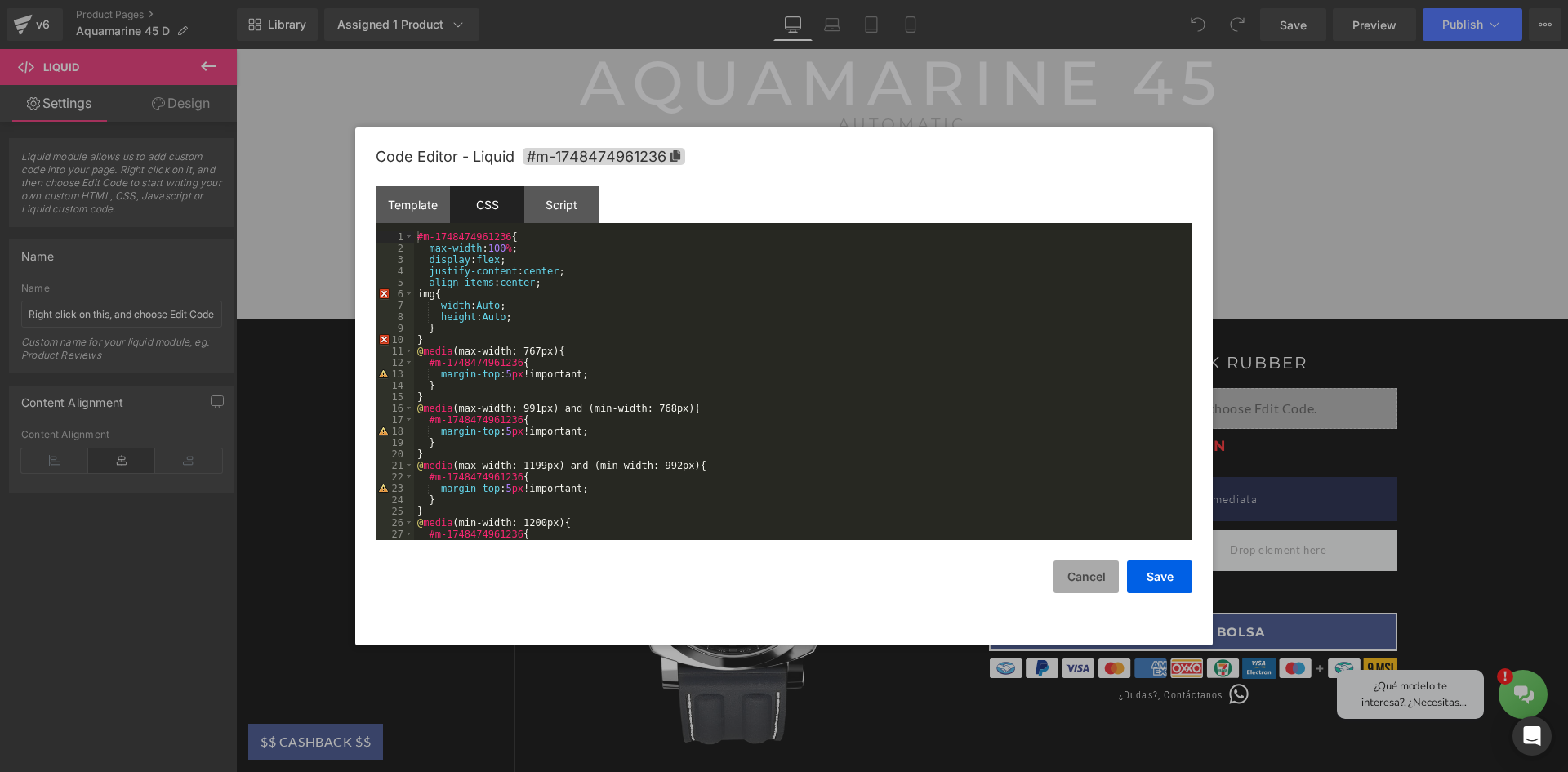
drag, startPoint x: 1078, startPoint y: 586, endPoint x: 933, endPoint y: 334, distance: 290.7
click at [1078, 586] on button "Cancel" at bounding box center [1086, 577] width 65 height 33
